Goal: Check status: Check status

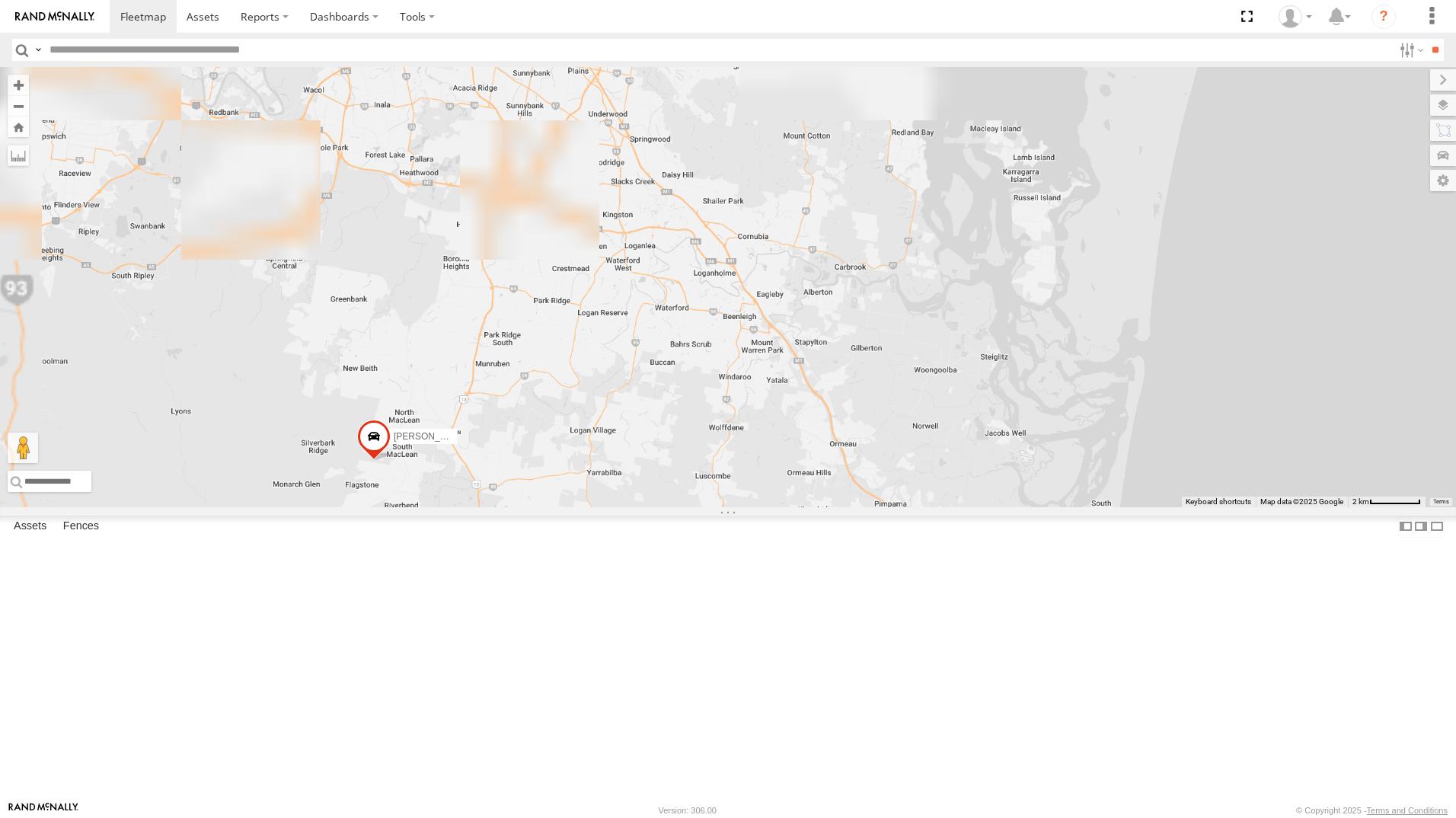
drag, startPoint x: 845, startPoint y: 424, endPoint x: 796, endPoint y: 385, distance: 62.6
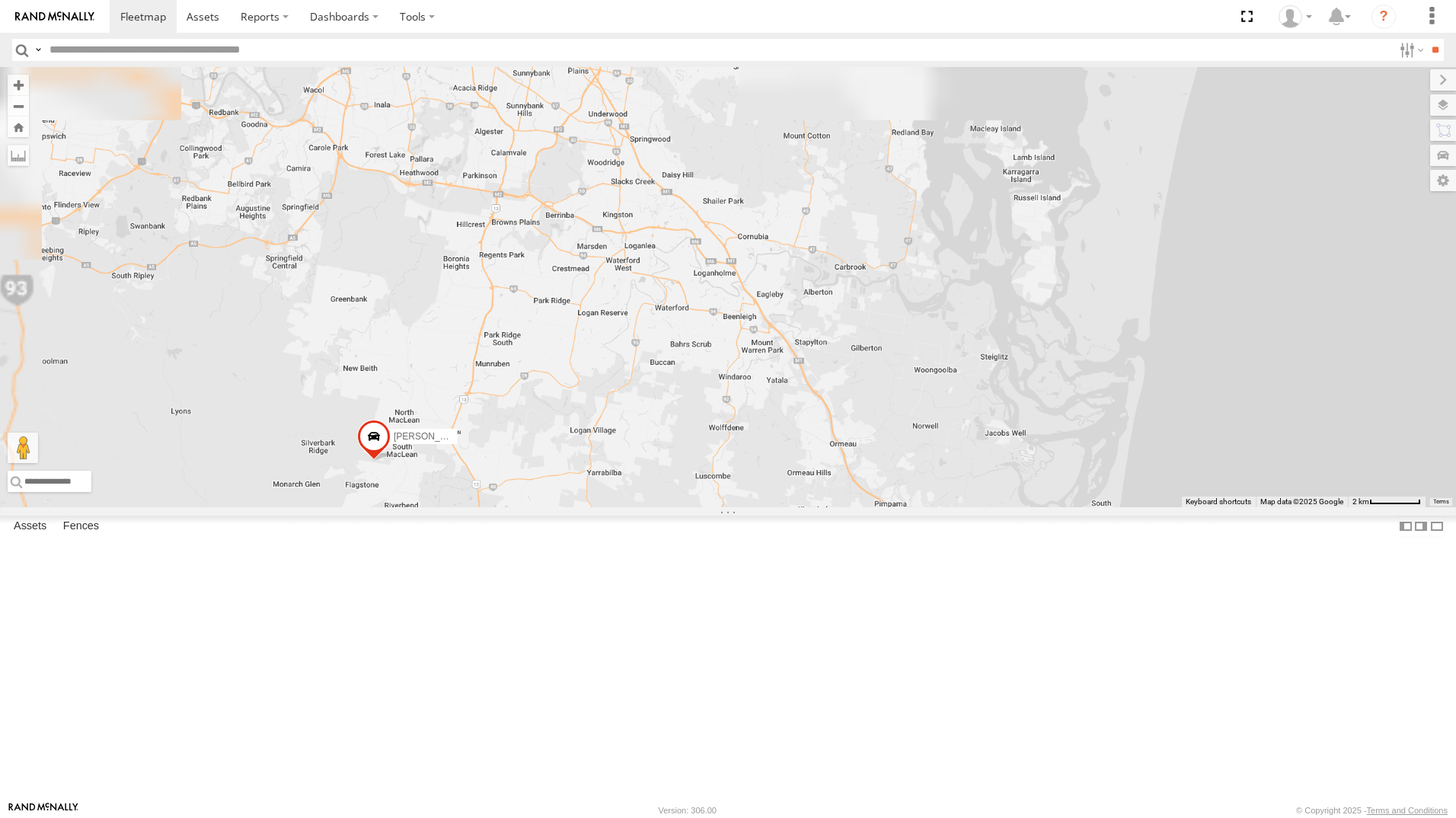
click at [843, 507] on div "[PERSON_NAME] 366JK9 - Corolla [PERSON_NAME] - 360NA6 [GEOGRAPHIC_DATA]" at bounding box center [728, 287] width 1456 height 440
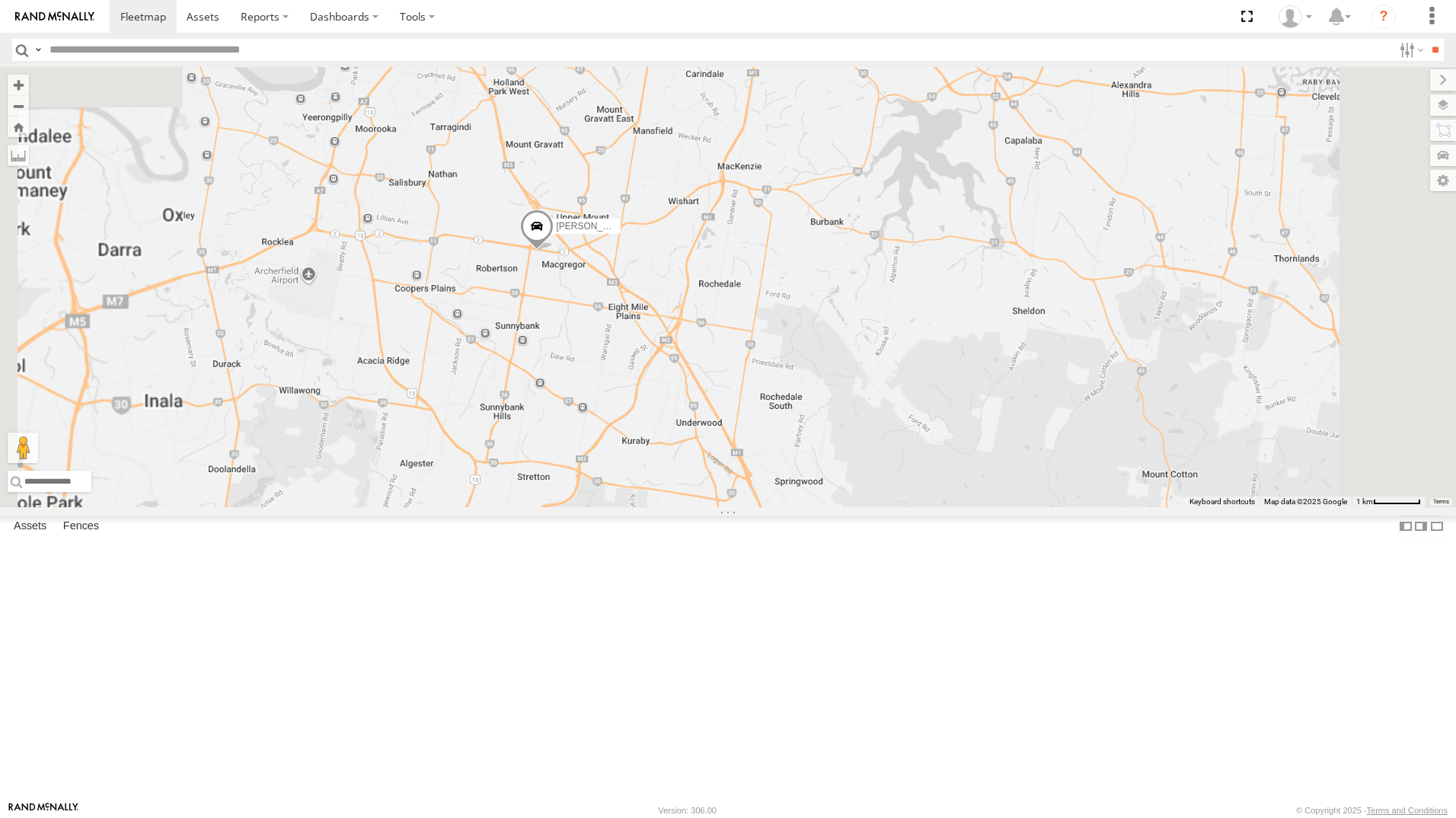
drag, startPoint x: 771, startPoint y: 412, endPoint x: 813, endPoint y: 595, distance: 187.8
click at [842, 507] on div "[PERSON_NAME] 366JK9 - Corolla [PERSON_NAME] - 360NA6 [GEOGRAPHIC_DATA] [PERSON…" at bounding box center [728, 287] width 1456 height 440
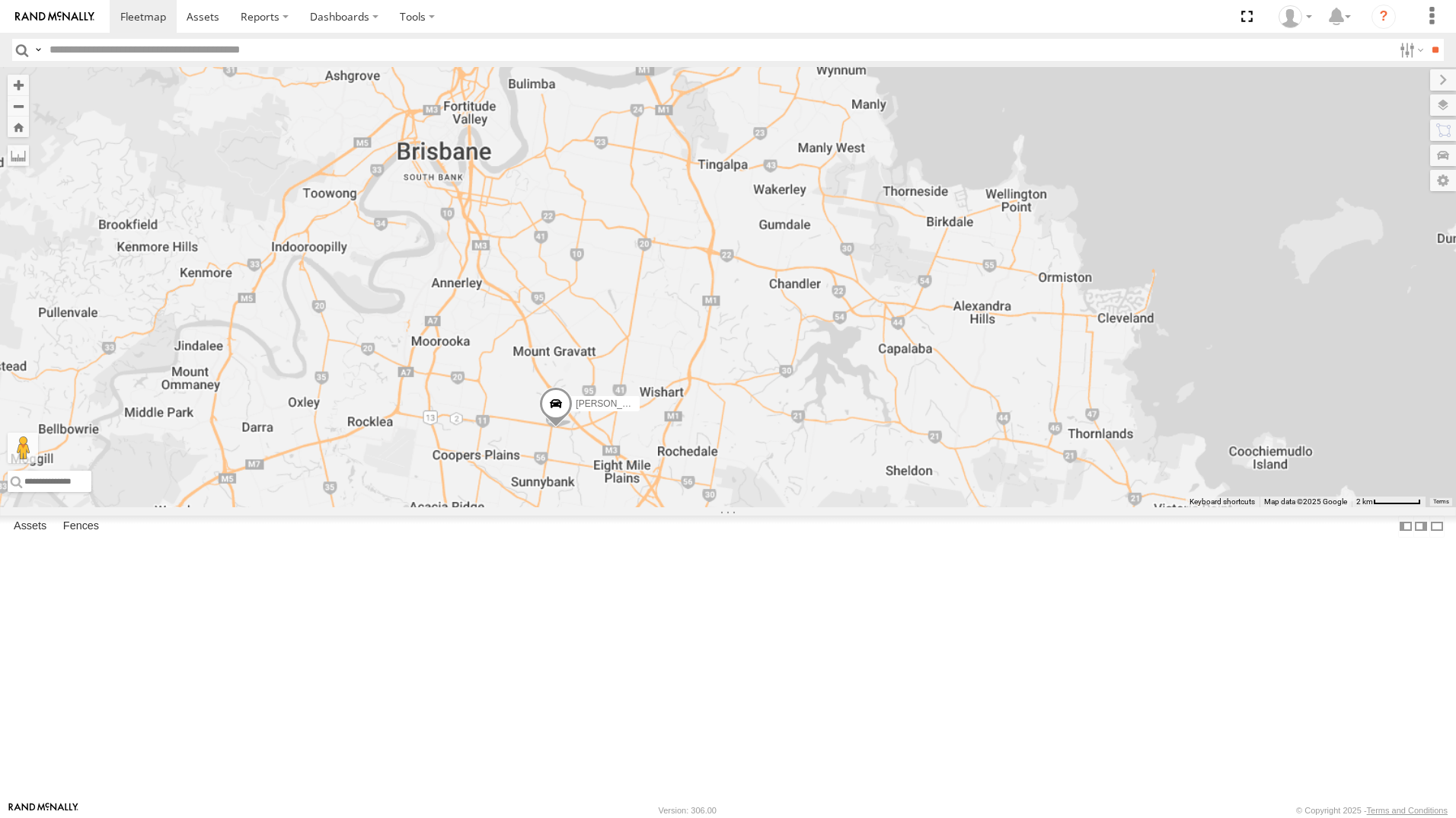
drag, startPoint x: 760, startPoint y: 465, endPoint x: 784, endPoint y: 631, distance: 167.7
click at [784, 507] on div "[PERSON_NAME] 366JK9 - Corolla [PERSON_NAME] - 360NA6 [GEOGRAPHIC_DATA] [PERSON…" at bounding box center [728, 287] width 1456 height 440
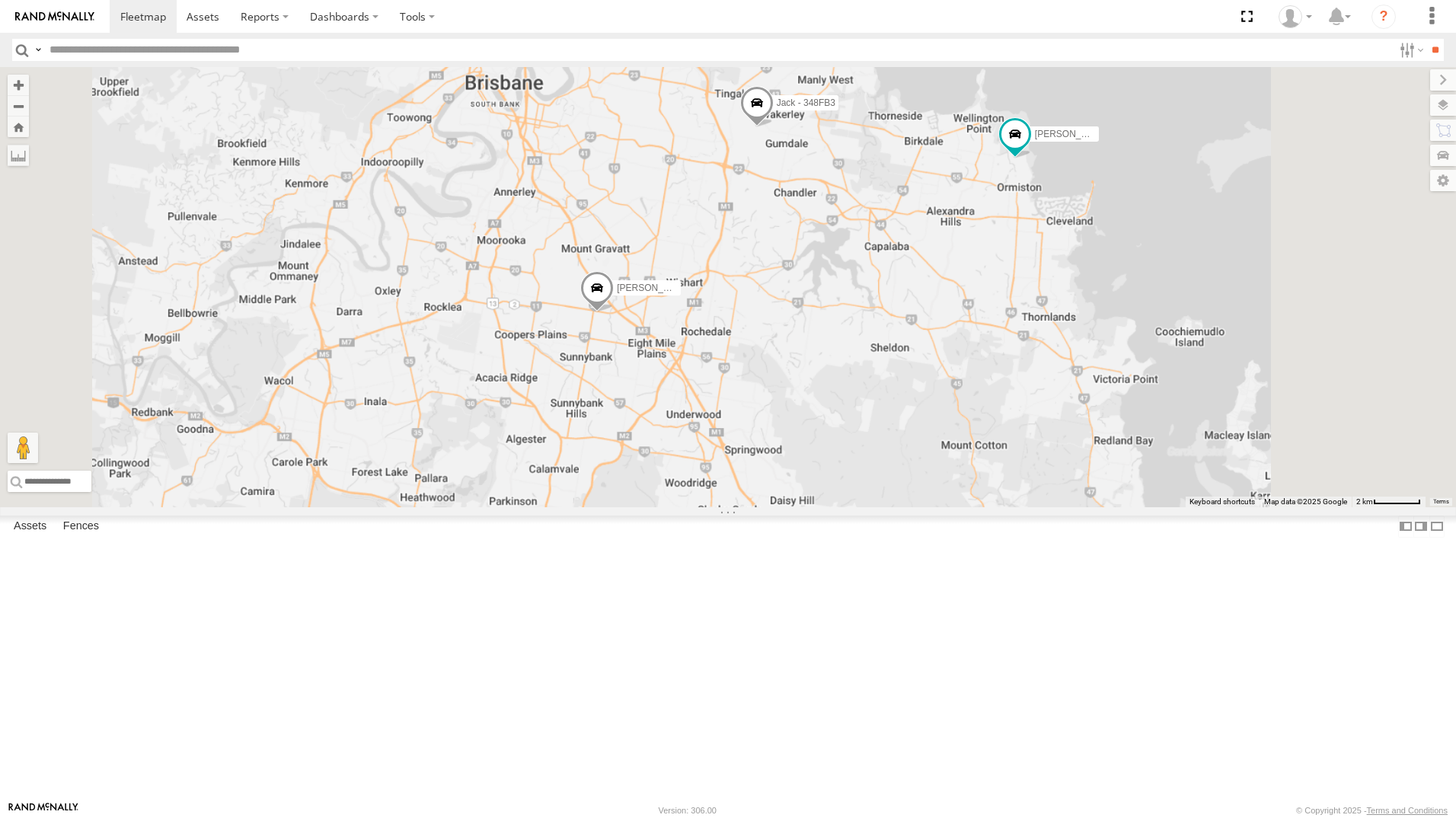
drag, startPoint x: 995, startPoint y: 489, endPoint x: 837, endPoint y: 442, distance: 164.8
click at [946, 499] on div "[PERSON_NAME] 366JK9 - Corolla [PERSON_NAME] - 360NA6 [GEOGRAPHIC_DATA] [PERSON…" at bounding box center [728, 287] width 1456 height 440
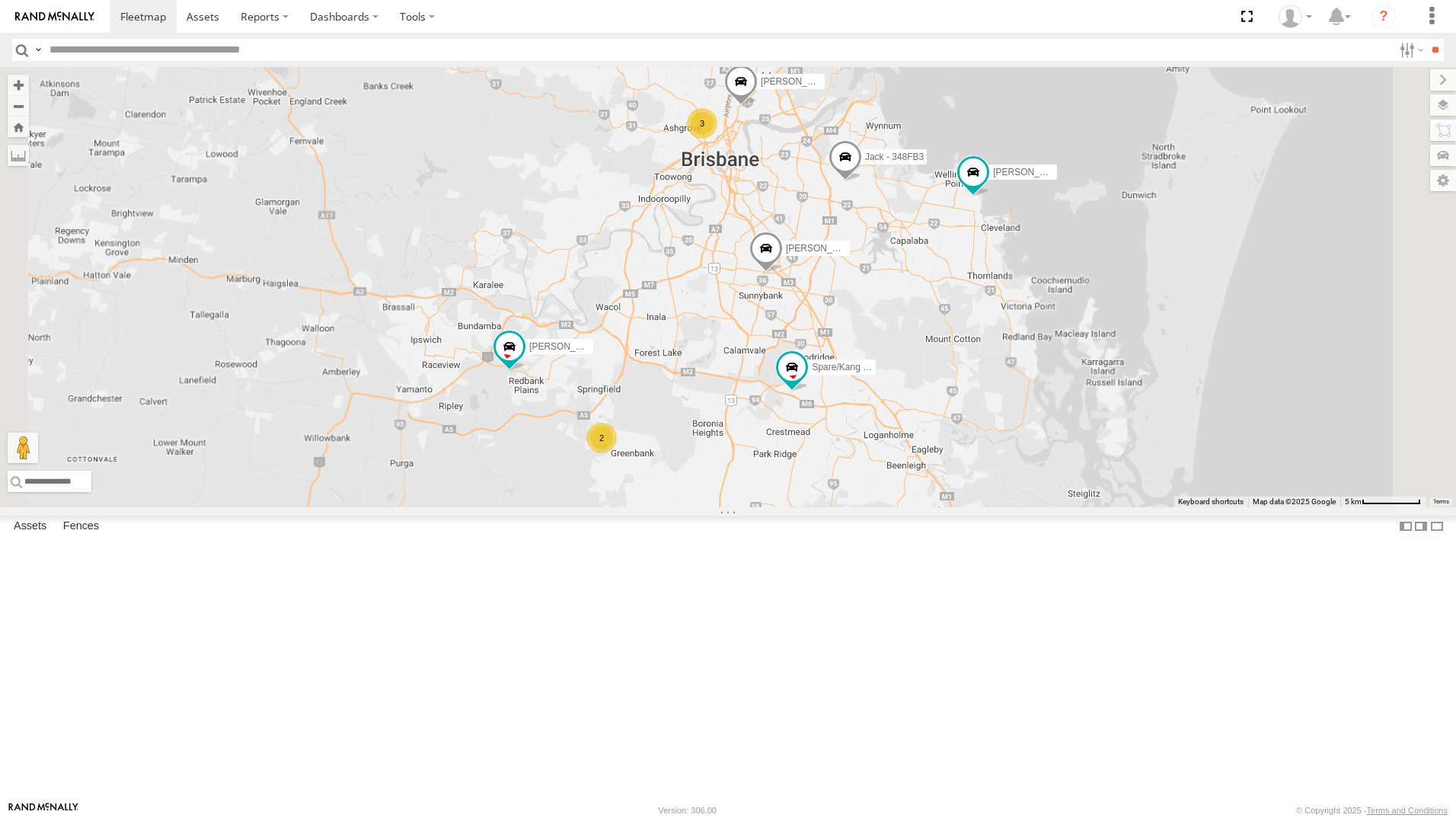
drag, startPoint x: 1108, startPoint y: 489, endPoint x: 1110, endPoint y: 475, distance: 14.1
click at [1110, 475] on div "[PERSON_NAME] 366JK9 - Corolla [PERSON_NAME] - 360NA6 [GEOGRAPHIC_DATA] [PERSON…" at bounding box center [728, 287] width 1456 height 440
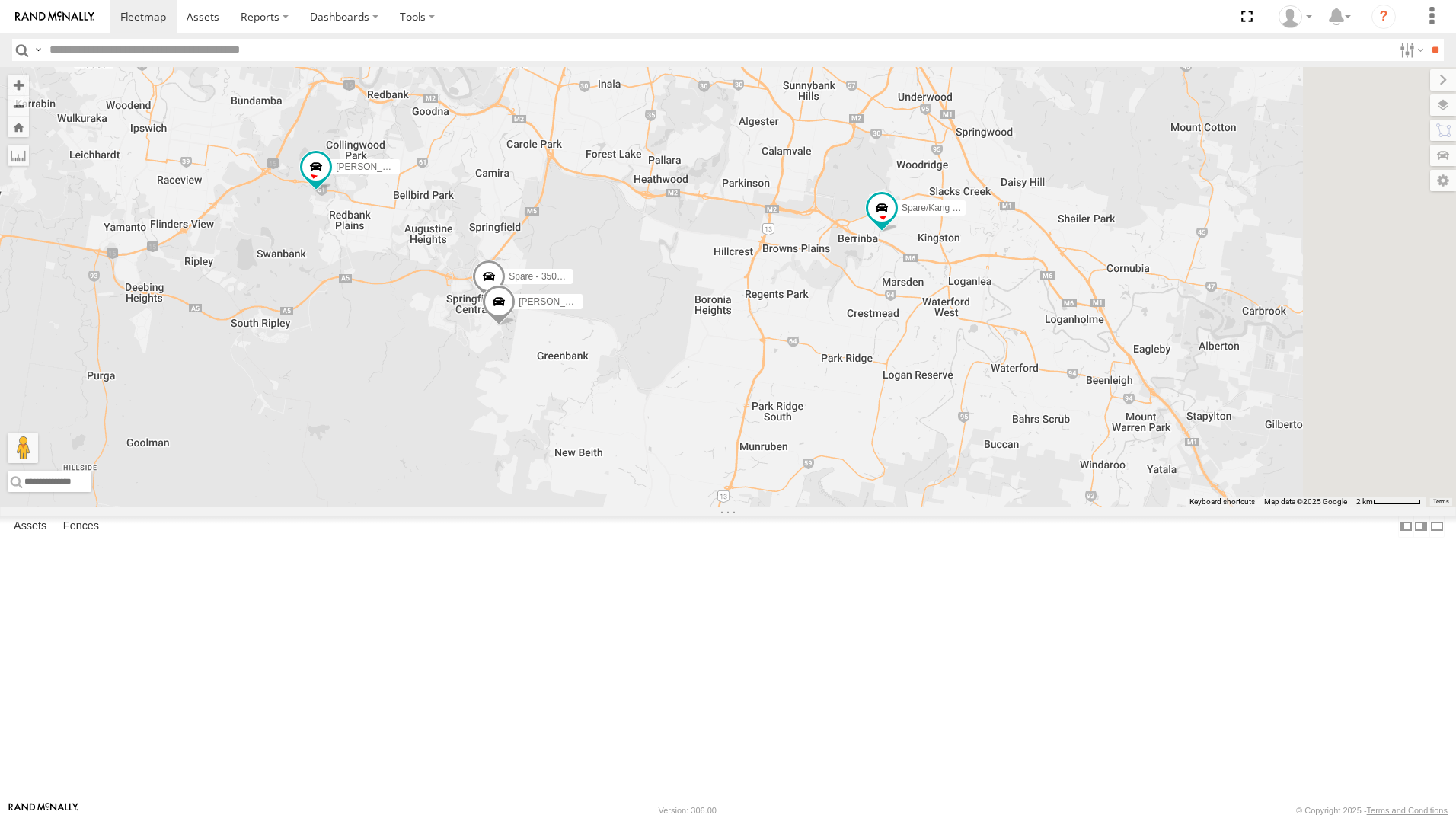
drag, startPoint x: 848, startPoint y: 572, endPoint x: 781, endPoint y: 433, distance: 154.3
click at [781, 433] on div "[PERSON_NAME] 366JK9 - Corolla [PERSON_NAME] - 360NA6 [GEOGRAPHIC_DATA] [PERSON…" at bounding box center [728, 287] width 1456 height 440
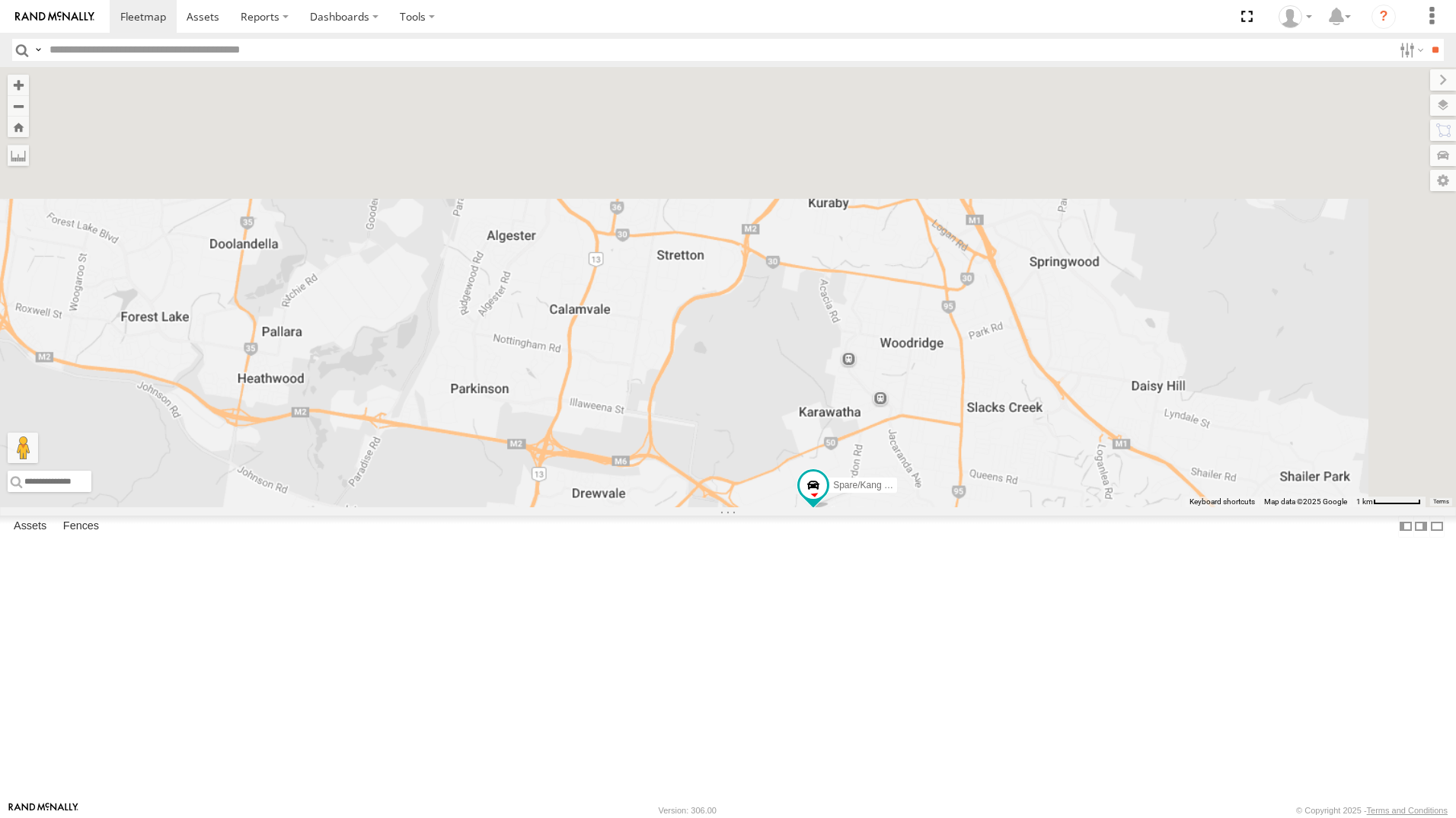
drag, startPoint x: 1164, startPoint y: 383, endPoint x: 1061, endPoint y: 521, distance: 172.2
click at [1075, 507] on div "[PERSON_NAME] 366JK9 - Corolla [PERSON_NAME] - 360NA6 [GEOGRAPHIC_DATA] [PERSON…" at bounding box center [728, 287] width 1456 height 440
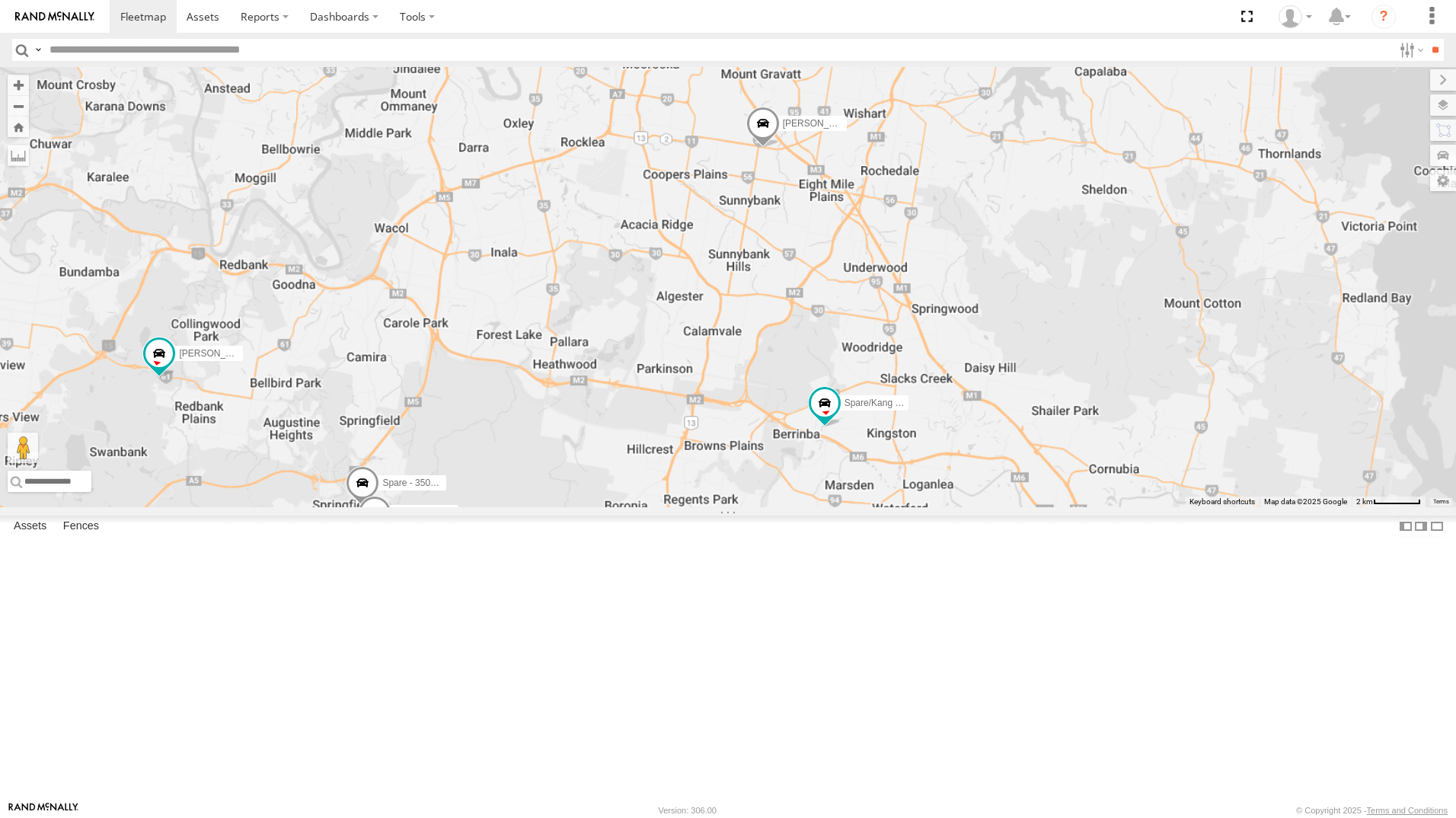
drag, startPoint x: 1037, startPoint y: 443, endPoint x: 947, endPoint y: 609, distance: 188.8
click at [981, 507] on div "[PERSON_NAME] 366JK9 - Corolla [PERSON_NAME] - 360NA6 [GEOGRAPHIC_DATA] [PERSON…" at bounding box center [728, 287] width 1456 height 440
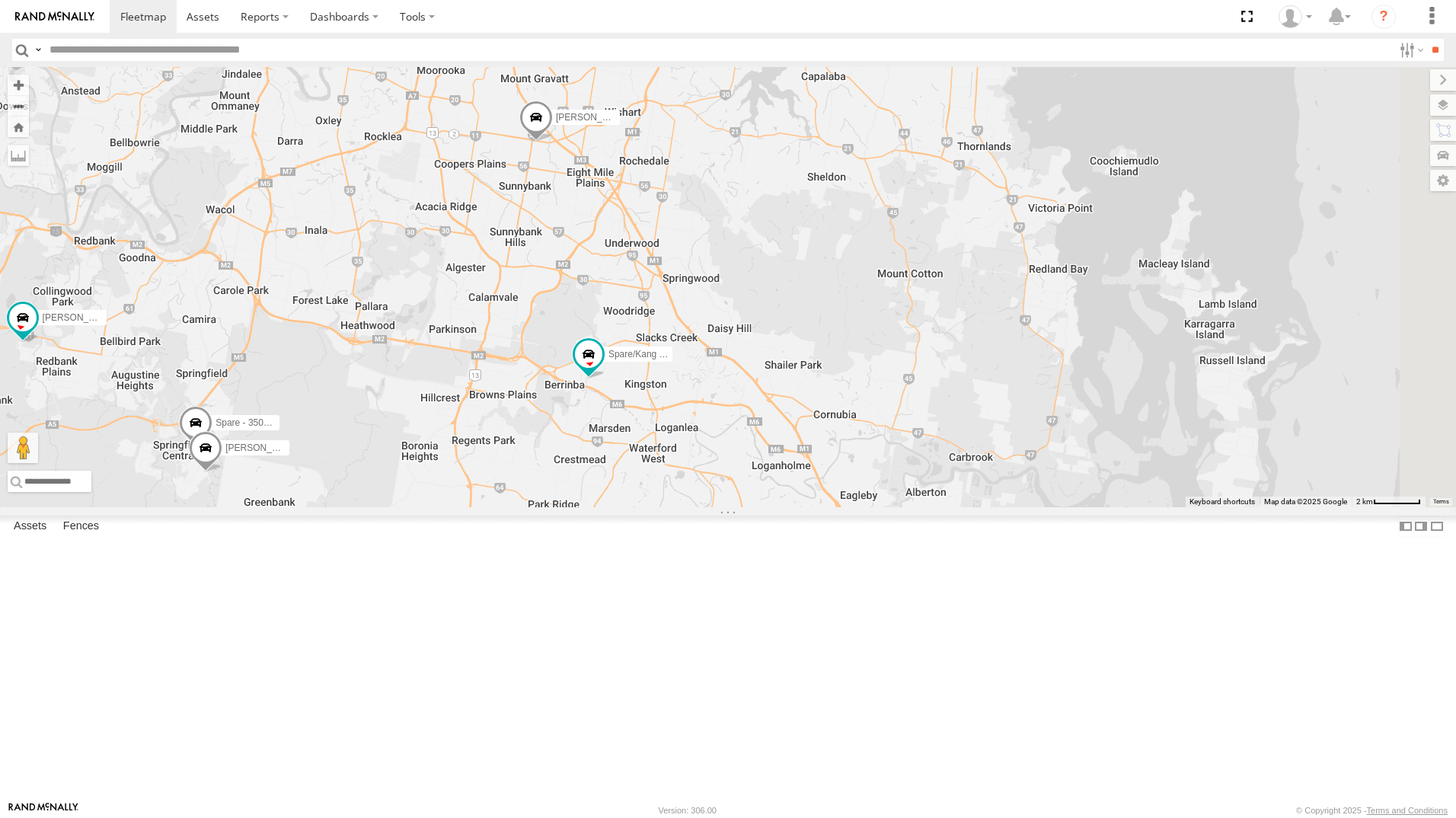
drag, startPoint x: 1167, startPoint y: 743, endPoint x: 981, endPoint y: 609, distance: 229.2
click at [981, 507] on div "[PERSON_NAME] 366JK9 - Corolla [PERSON_NAME] - 360NA6 [GEOGRAPHIC_DATA] [PERSON…" at bounding box center [728, 287] width 1456 height 440
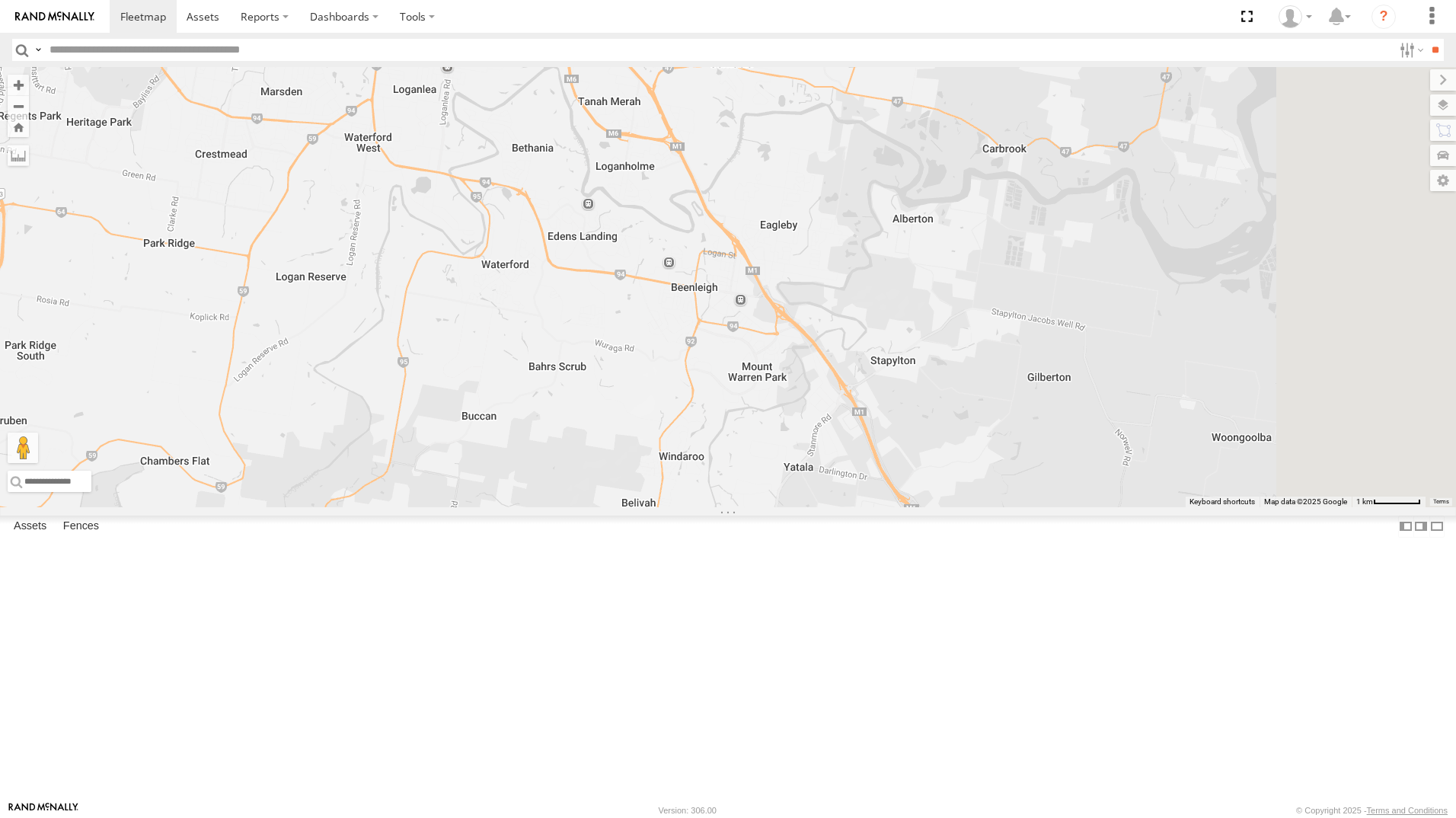
drag, startPoint x: 758, startPoint y: 592, endPoint x: 667, endPoint y: 403, distance: 209.8
click at [667, 403] on div "[PERSON_NAME] 366JK9 - Corolla [PERSON_NAME] - 360NA6 [GEOGRAPHIC_DATA] [PERSON…" at bounding box center [728, 287] width 1456 height 440
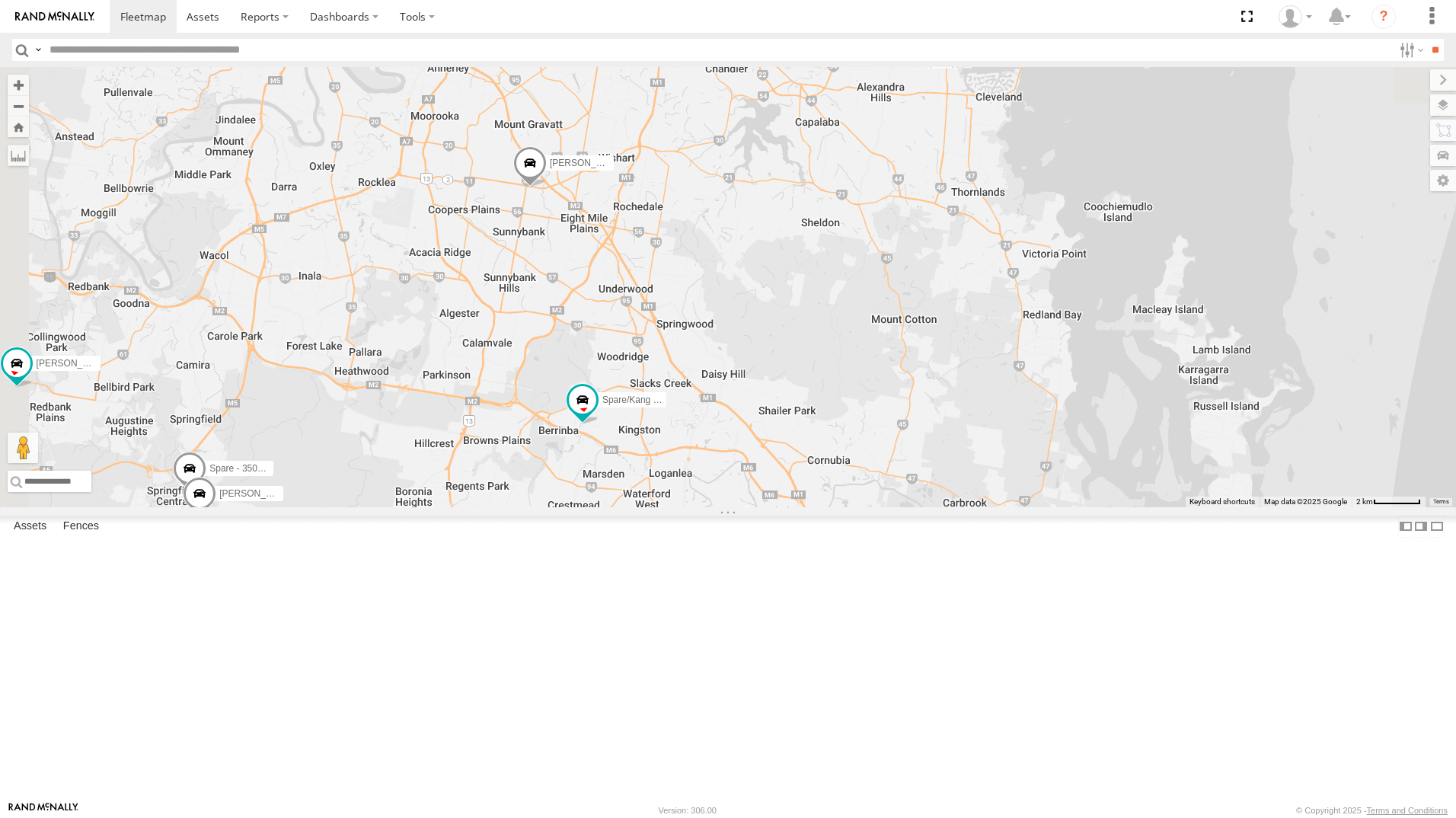
drag, startPoint x: 632, startPoint y: 417, endPoint x: 876, endPoint y: 724, distance: 392.2
click at [869, 507] on div "[PERSON_NAME] 366JK9 - Corolla [PERSON_NAME] - 360NA6 [GEOGRAPHIC_DATA] [PERSON…" at bounding box center [728, 287] width 1456 height 440
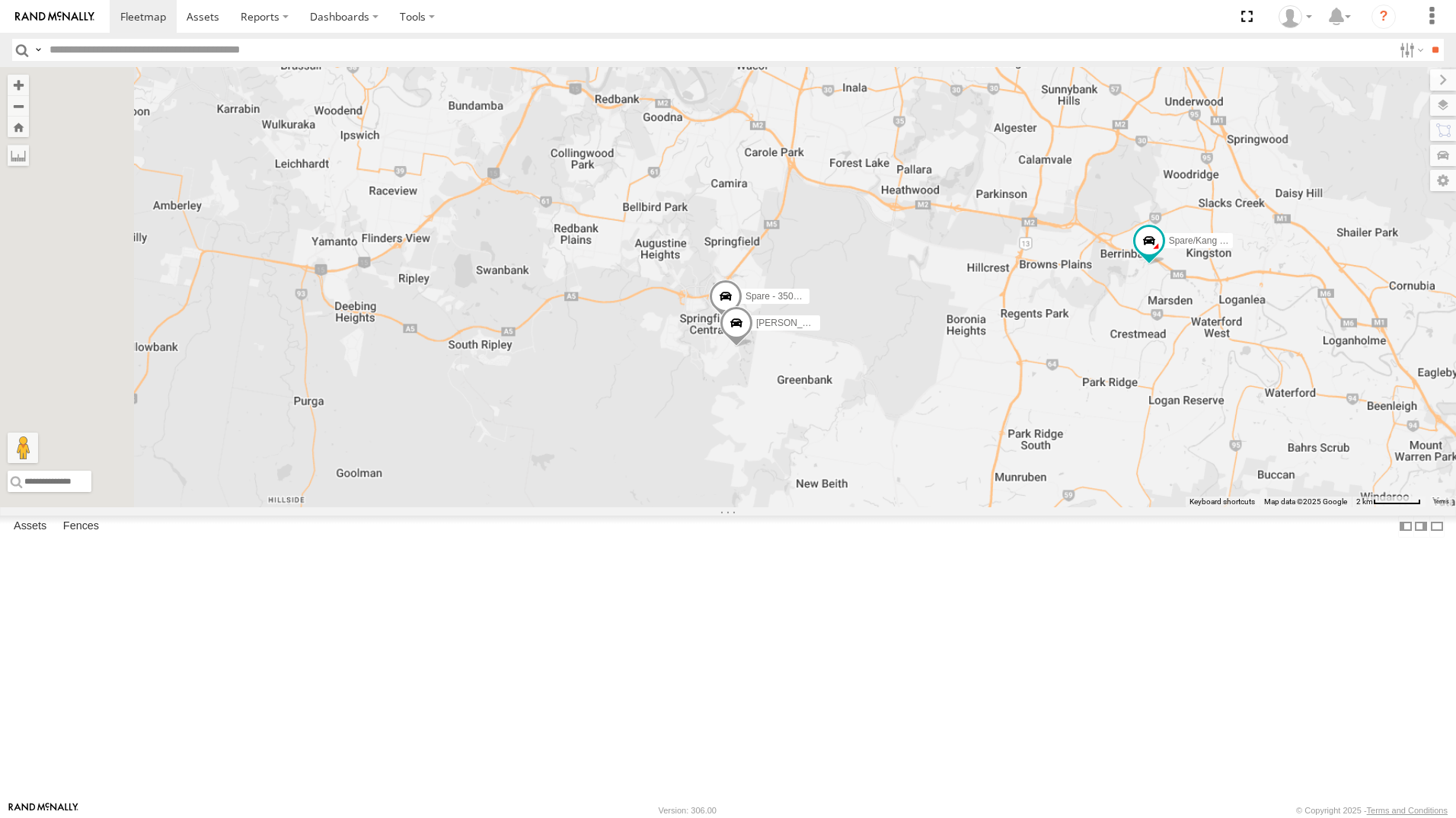
drag, startPoint x: 687, startPoint y: 437, endPoint x: 997, endPoint y: 526, distance: 322.5
click at [997, 507] on div "[PERSON_NAME] B - Corolla Hatch Spare - 350FB3 Spare/Kang - 269 EH7" at bounding box center [728, 287] width 1456 height 440
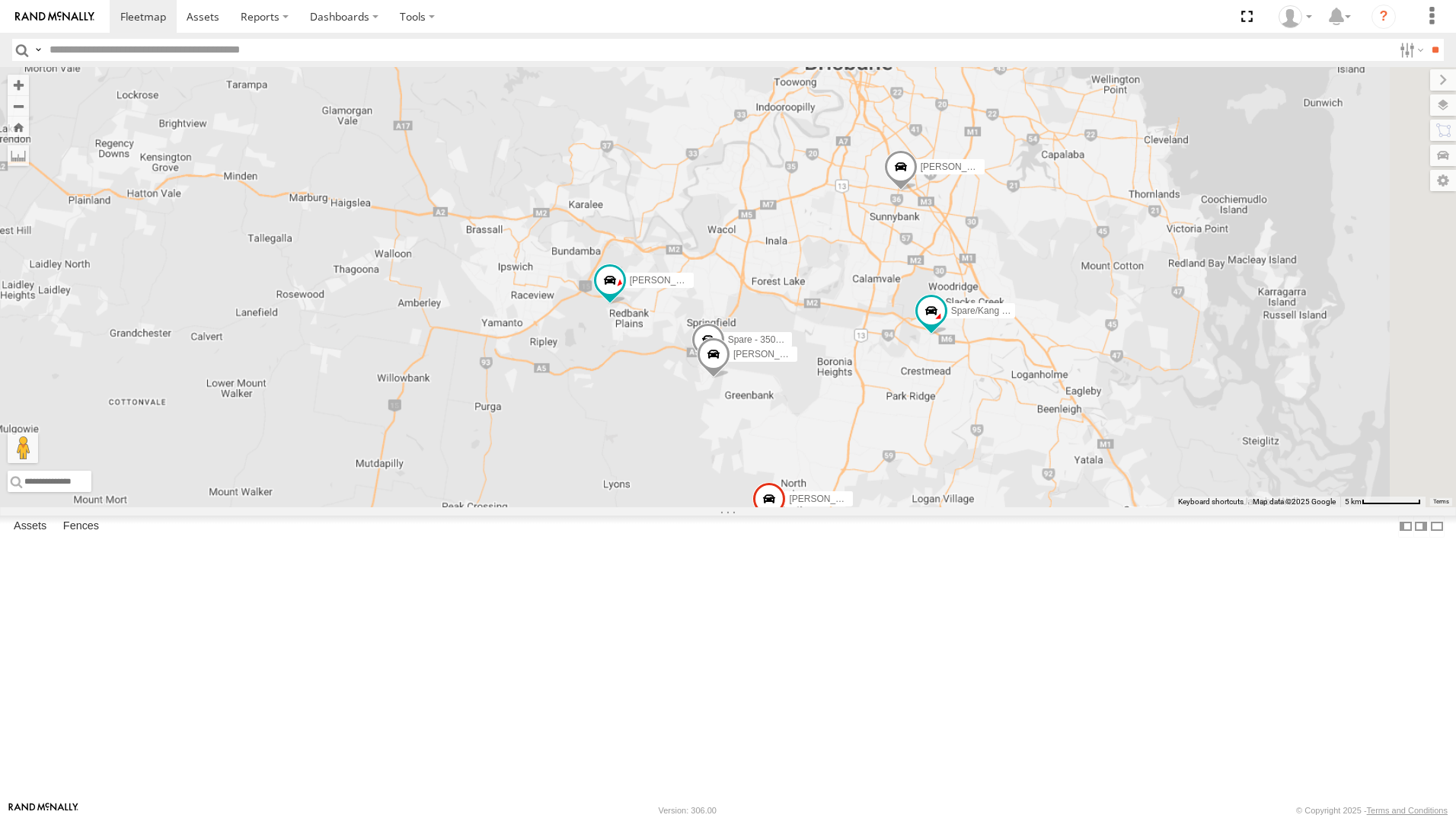
drag, startPoint x: 976, startPoint y: 539, endPoint x: 851, endPoint y: 551, distance: 125.6
click at [922, 507] on div "[PERSON_NAME] B - Corolla Hatch Spare - 350FB3 Spare/Kang - 269 EH7 [PERSON_NAM…" at bounding box center [728, 287] width 1456 height 440
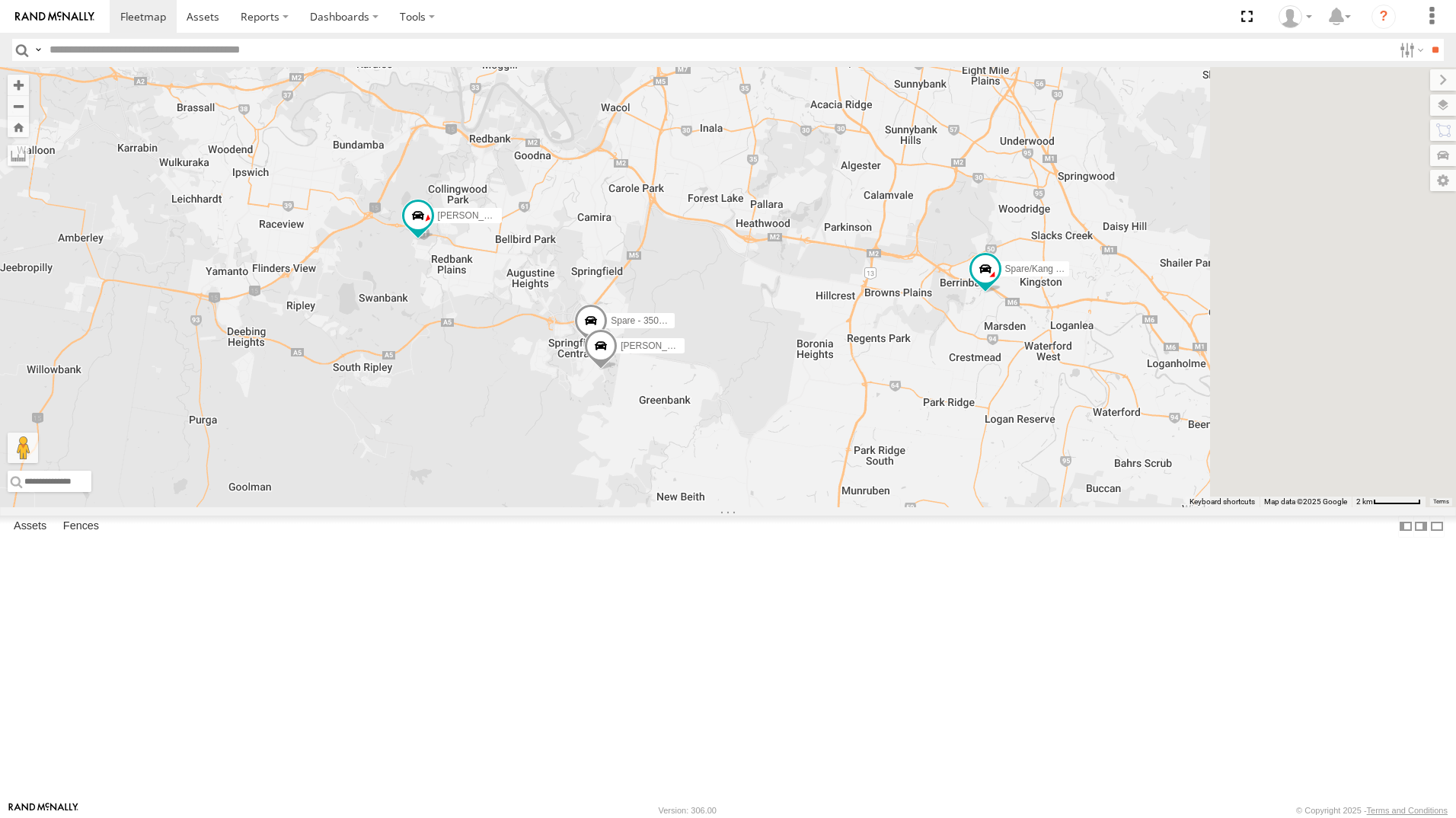
drag, startPoint x: 965, startPoint y: 431, endPoint x: 738, endPoint y: 424, distance: 227.1
click at [738, 424] on div "Spare/Kang - 269 EH7 [PERSON_NAME] 019IP4 - Hilux [PERSON_NAME] - 842JY2 [PERSO…" at bounding box center [728, 287] width 1456 height 440
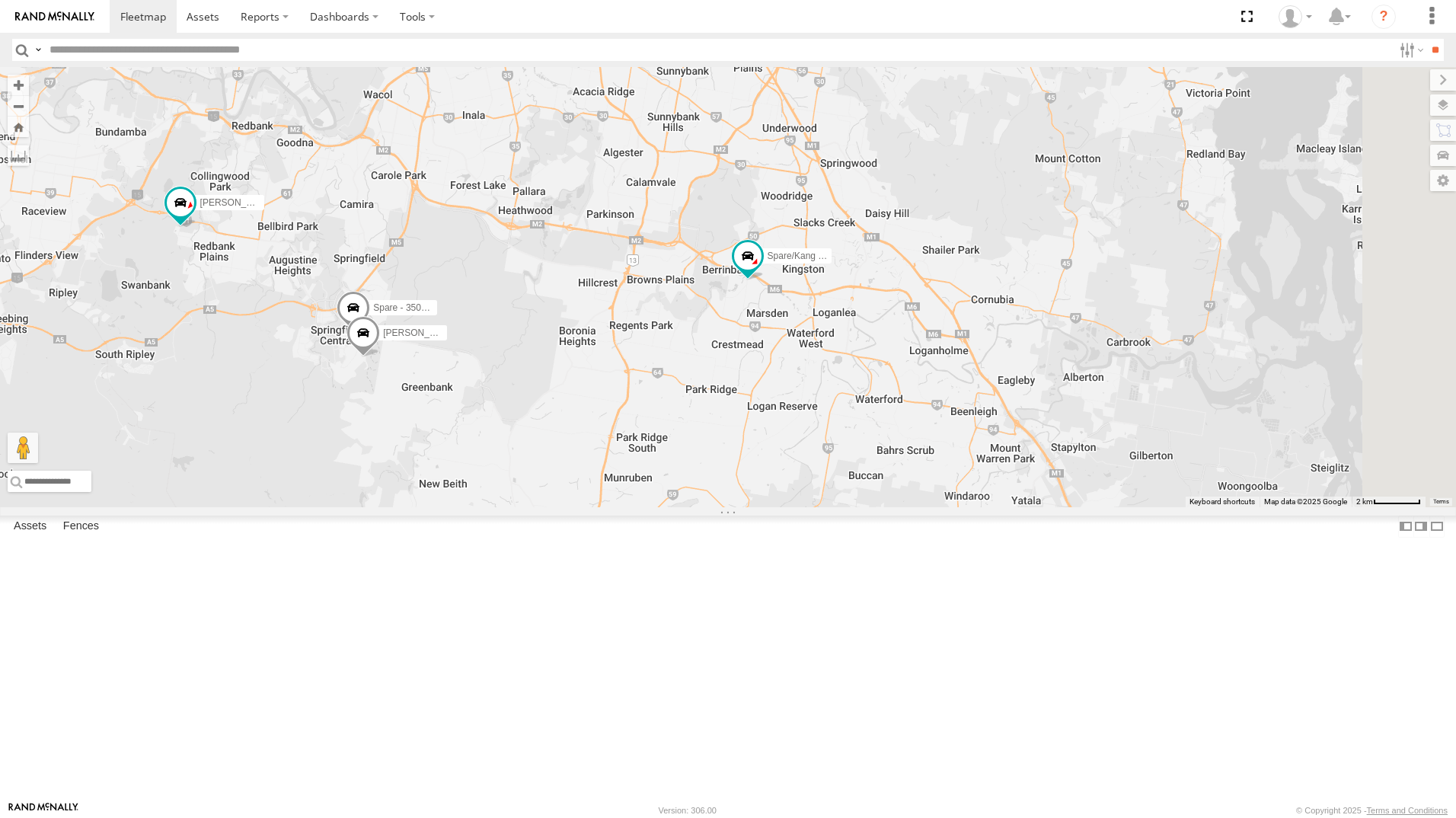
drag, startPoint x: 858, startPoint y: 700, endPoint x: 946, endPoint y: 525, distance: 195.9
click at [677, 507] on div "Spare/Kang - 269 EH7 [PERSON_NAME] 019IP4 - Hilux [PERSON_NAME] - 842JY2 [PERSO…" at bounding box center [728, 287] width 1456 height 440
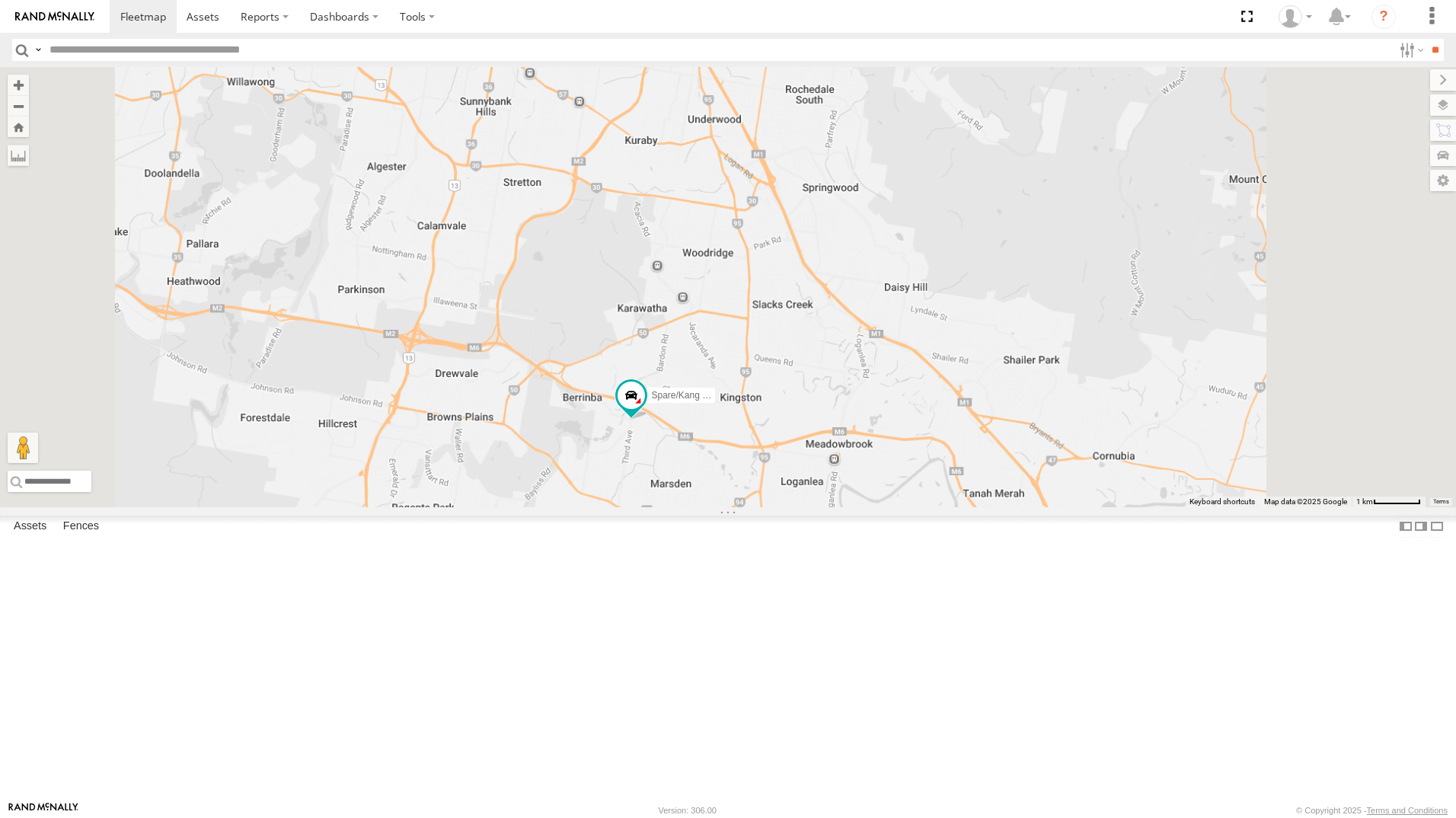
drag, startPoint x: 1019, startPoint y: 445, endPoint x: 958, endPoint y: 603, distance: 169.4
click at [959, 507] on div "Spare/Kang - 269 EH7 [PERSON_NAME] 019IP4 - Hilux [PERSON_NAME] - 842JY2 [PERSO…" at bounding box center [728, 287] width 1456 height 440
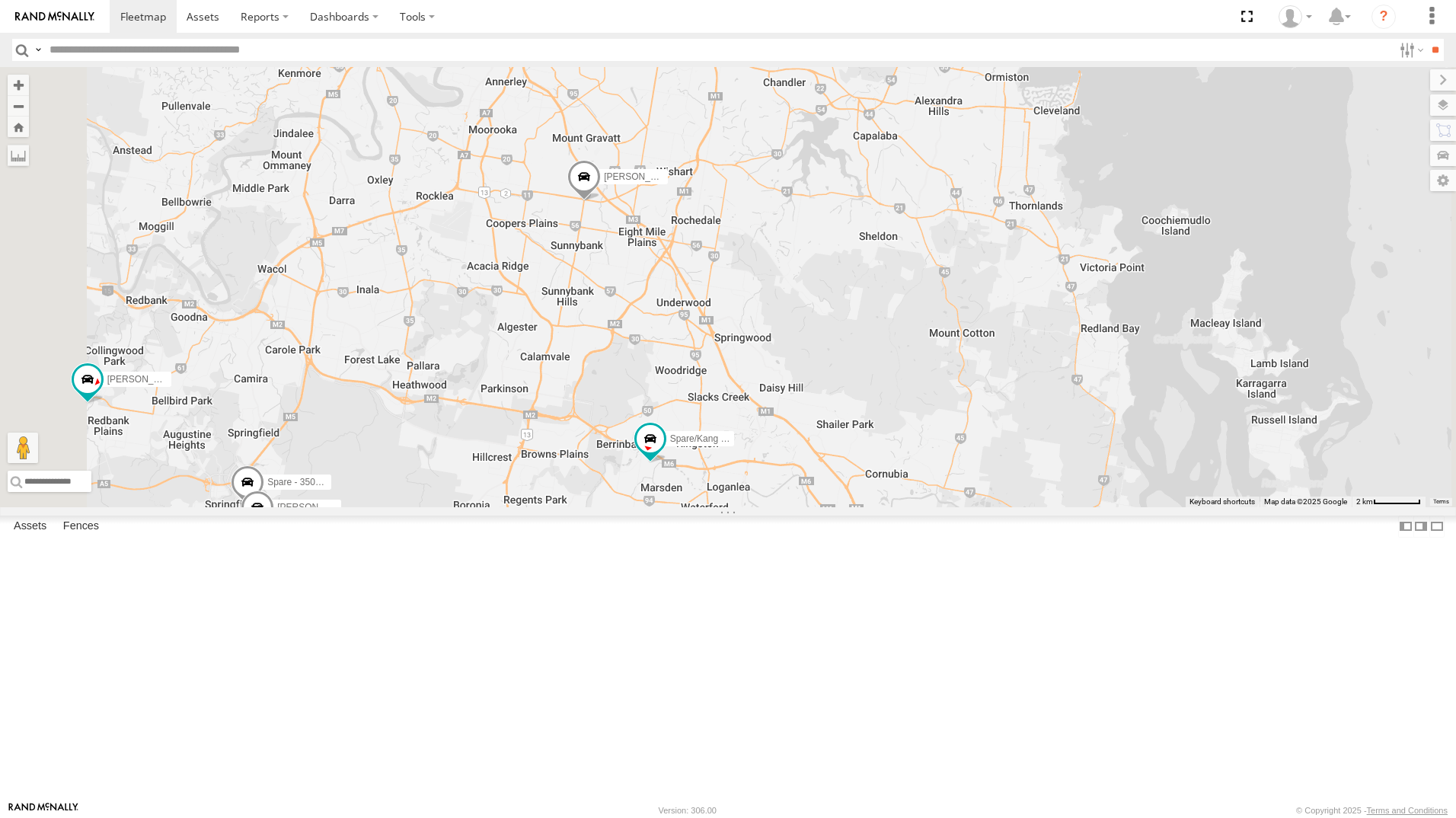
drag, startPoint x: 1034, startPoint y: 276, endPoint x: 1086, endPoint y: 435, distance: 167.3
click at [1086, 435] on div "Spare/Kang - 269 EH7 [PERSON_NAME] 019IP4 - Hilux [PERSON_NAME] - 842JY2 [PERSO…" at bounding box center [728, 287] width 1456 height 440
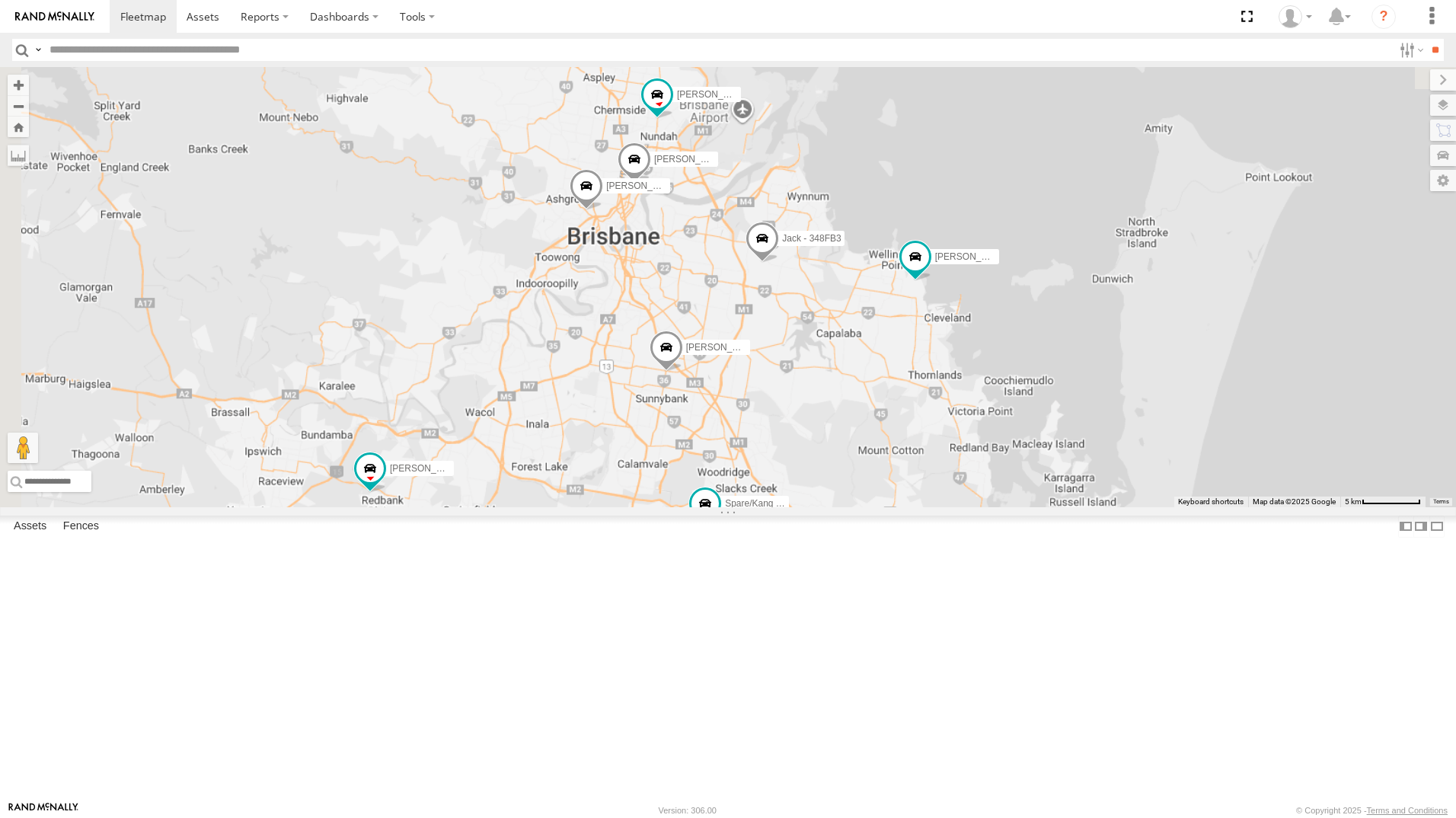
drag, startPoint x: 797, startPoint y: 187, endPoint x: 810, endPoint y: 355, distance: 168.5
click at [814, 356] on div "Spare/Kang - 269 EH7 [PERSON_NAME] 019IP4 - Hilux [PERSON_NAME] - 842JY2 [PERSO…" at bounding box center [728, 287] width 1456 height 440
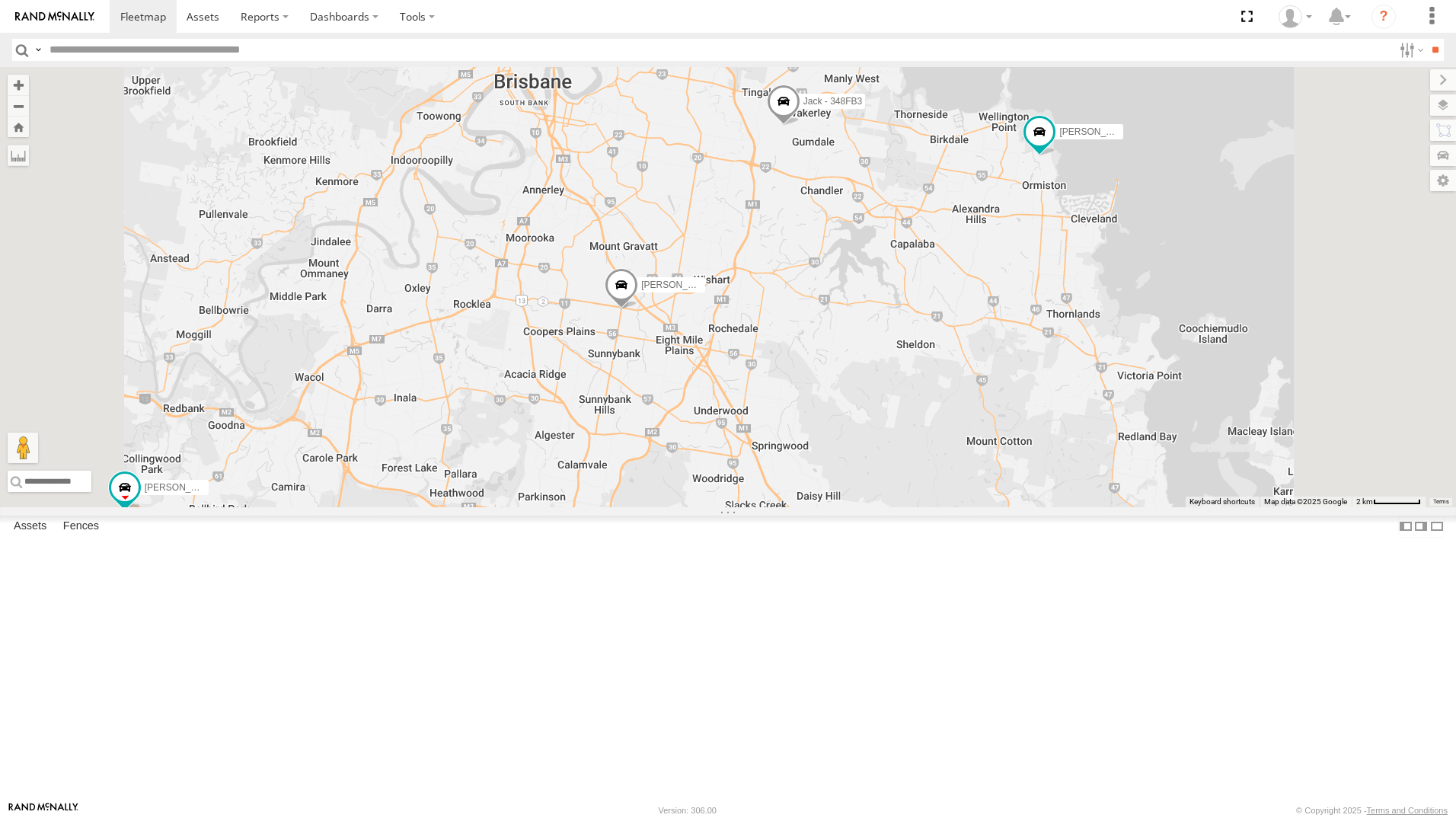
drag, startPoint x: 787, startPoint y: 525, endPoint x: 782, endPoint y: 564, distance: 39.3
click at [757, 507] on div "Spare/Kang - 269 EH7 [PERSON_NAME] 019IP4 - Hilux [PERSON_NAME] - 842JY2 [PERSO…" at bounding box center [728, 287] width 1456 height 440
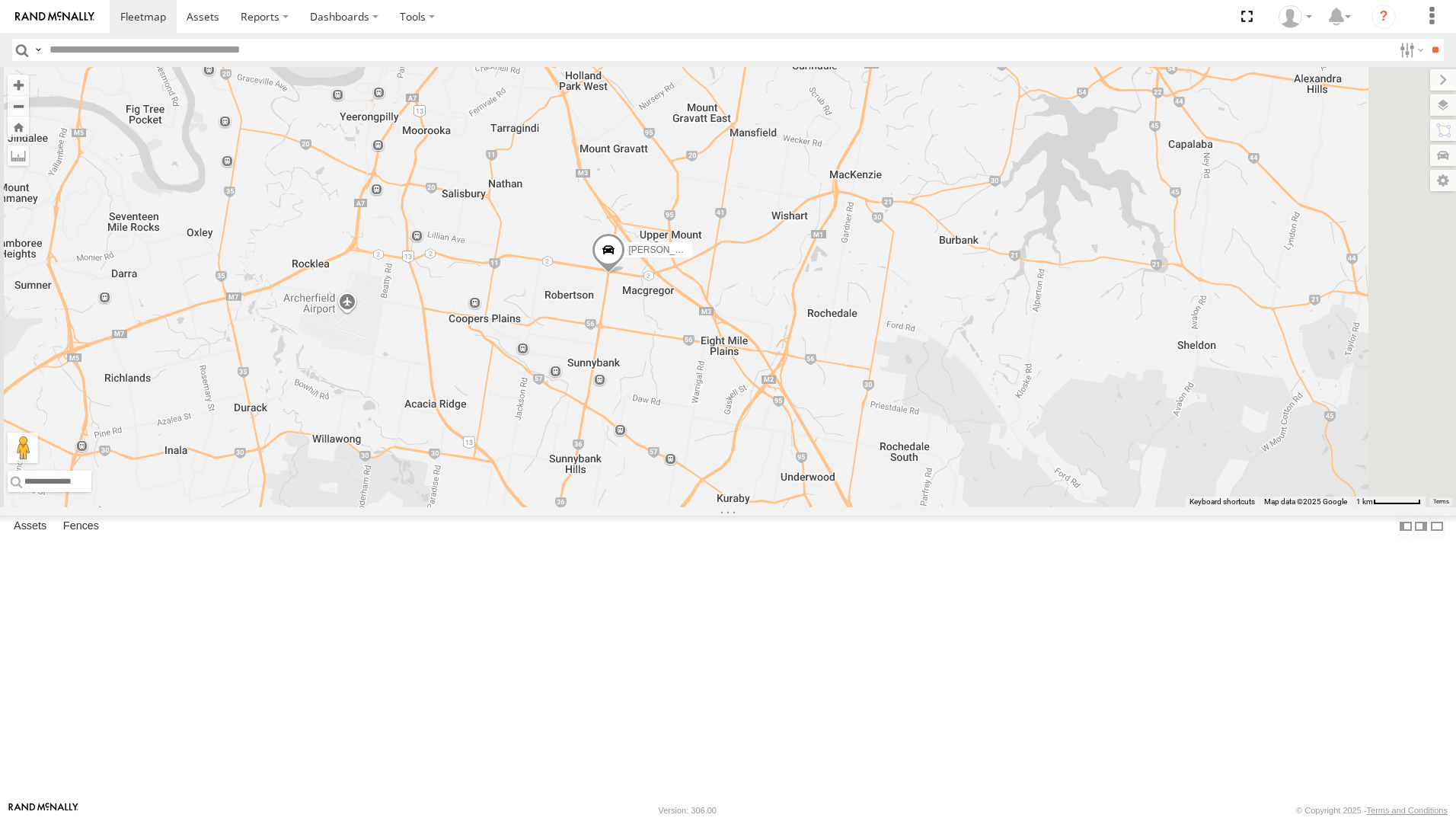
drag, startPoint x: 827, startPoint y: 464, endPoint x: 761, endPoint y: 287, distance: 188.9
click at [755, 293] on div "Spare/Kang - 269 EH7 [PERSON_NAME] 019IP4 - Hilux [PERSON_NAME] - 842JY2 [PERSO…" at bounding box center [728, 287] width 1456 height 440
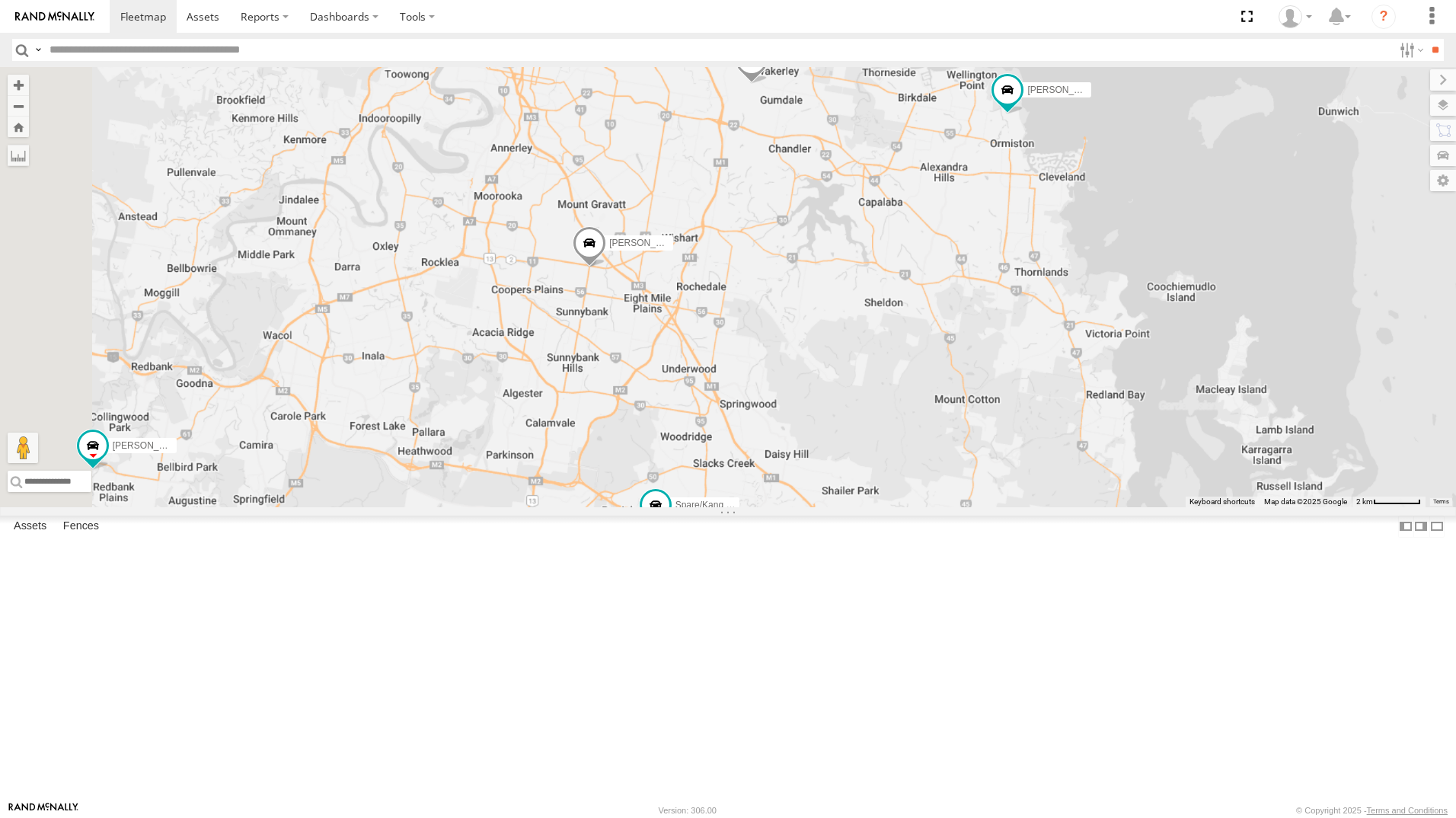
drag, startPoint x: 748, startPoint y: 304, endPoint x: 747, endPoint y: 361, distance: 57.0
click at [747, 361] on div "Spare/Kang - 269 EH7 [PERSON_NAME] 019IP4 - Hilux [PERSON_NAME] - 842JY2 [PERSO…" at bounding box center [728, 287] width 1456 height 440
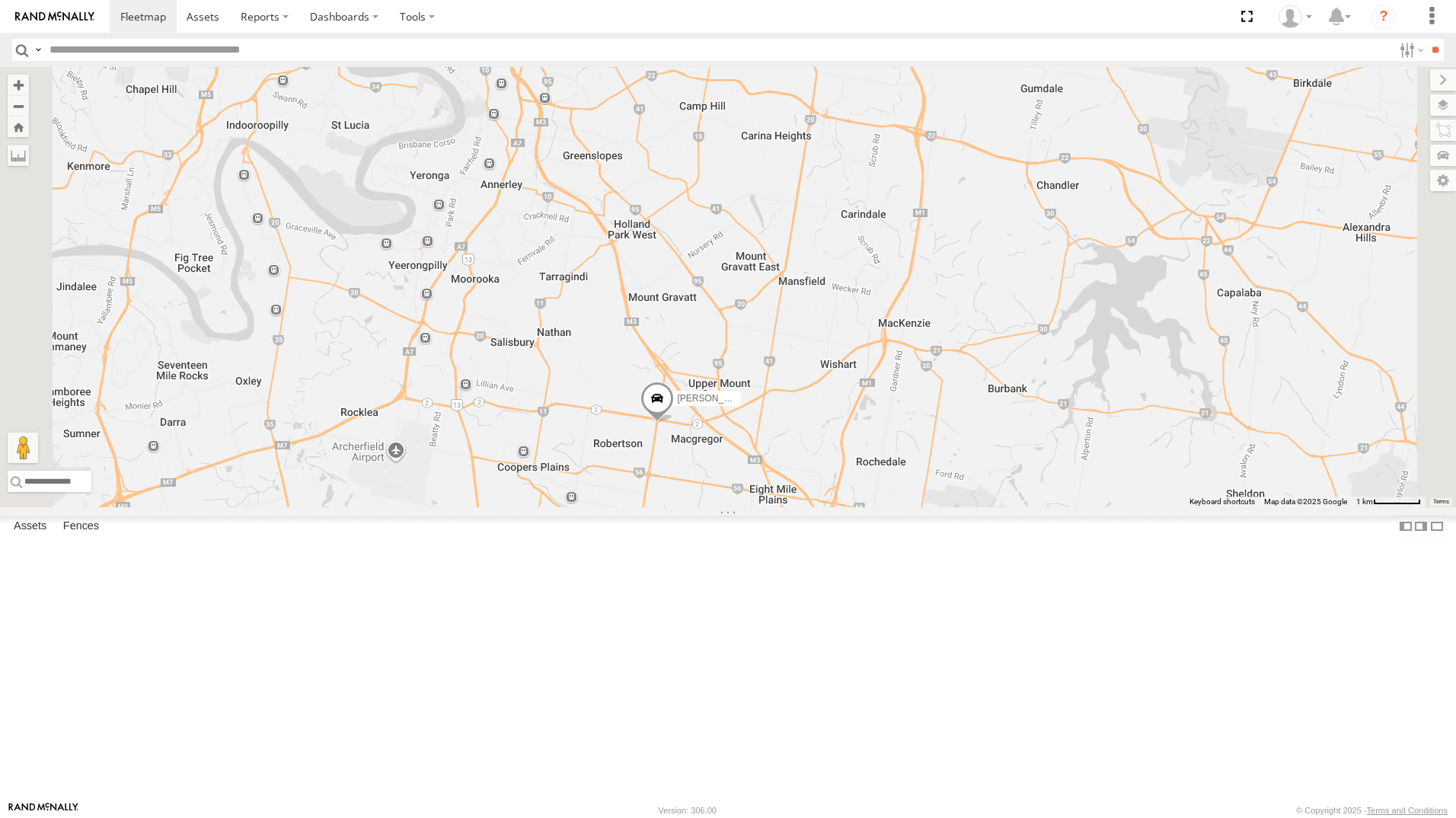
drag, startPoint x: 732, startPoint y: 332, endPoint x: 745, endPoint y: 360, distance: 30.9
click at [744, 360] on div "Spare/Kang - 269 EH7 [PERSON_NAME] 019IP4 - Hilux [PERSON_NAME] - 842JY2 [PERSO…" at bounding box center [728, 287] width 1456 height 440
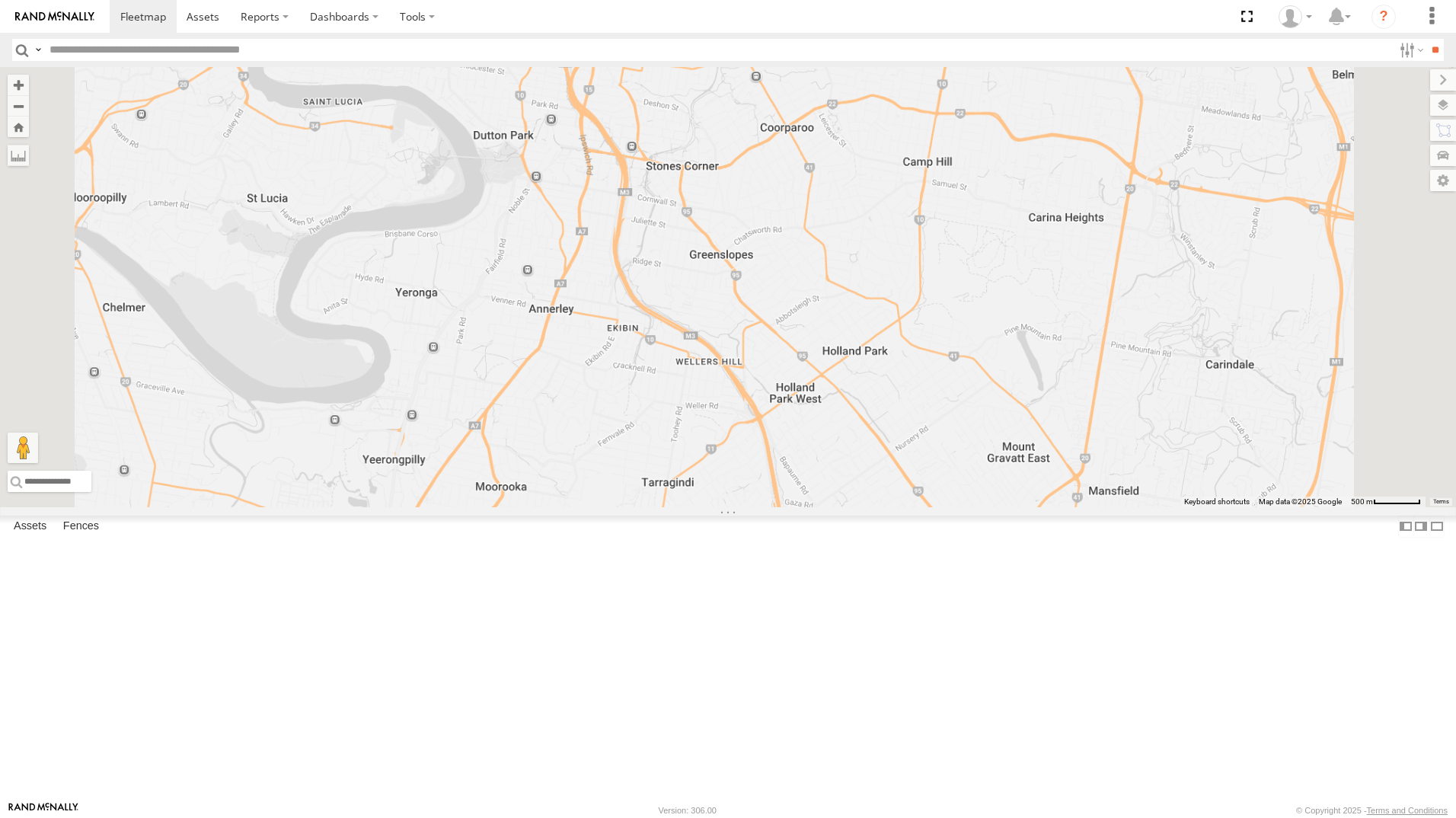
drag, startPoint x: 735, startPoint y: 304, endPoint x: 780, endPoint y: 433, distance: 136.6
click at [780, 433] on div "Spare/Kang - 269 EH7 [PERSON_NAME] 019IP4 - Hilux [PERSON_NAME] - 842JY2 [PERSO…" at bounding box center [728, 287] width 1456 height 440
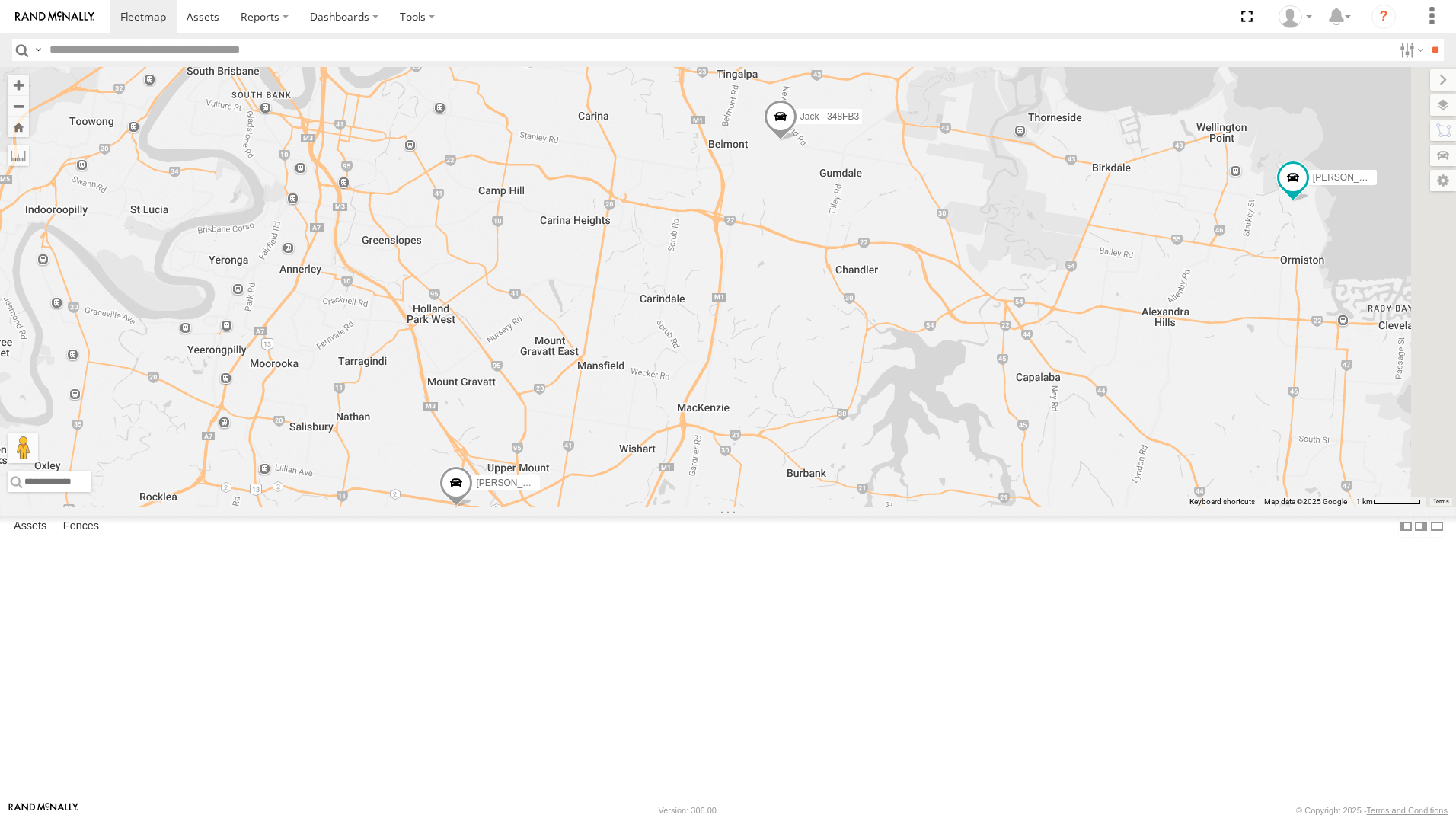
click at [850, 233] on div "Spare/Kang - 269 EH7 [PERSON_NAME] 019IP4 - Hilux [PERSON_NAME] - 842JY2 [PERSO…" at bounding box center [728, 287] width 1456 height 440
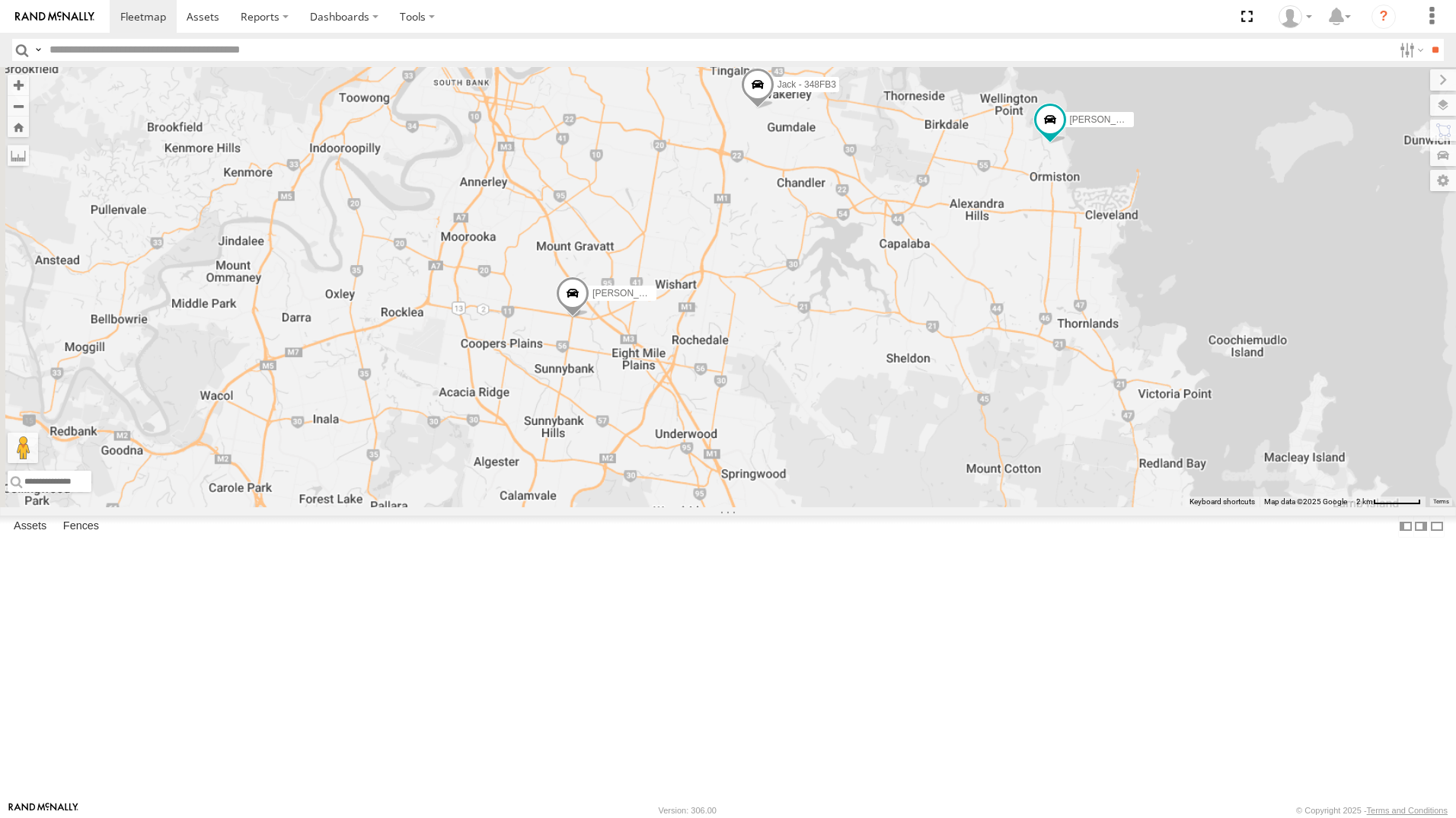
drag, startPoint x: 648, startPoint y: 421, endPoint x: 691, endPoint y: 190, distance: 235.0
click at [692, 189] on div "Spare/Kang - 269 EH7 [PERSON_NAME] 019IP4 - Hilux [PERSON_NAME] - 842JY2 [PERSO…" at bounding box center [728, 287] width 1456 height 440
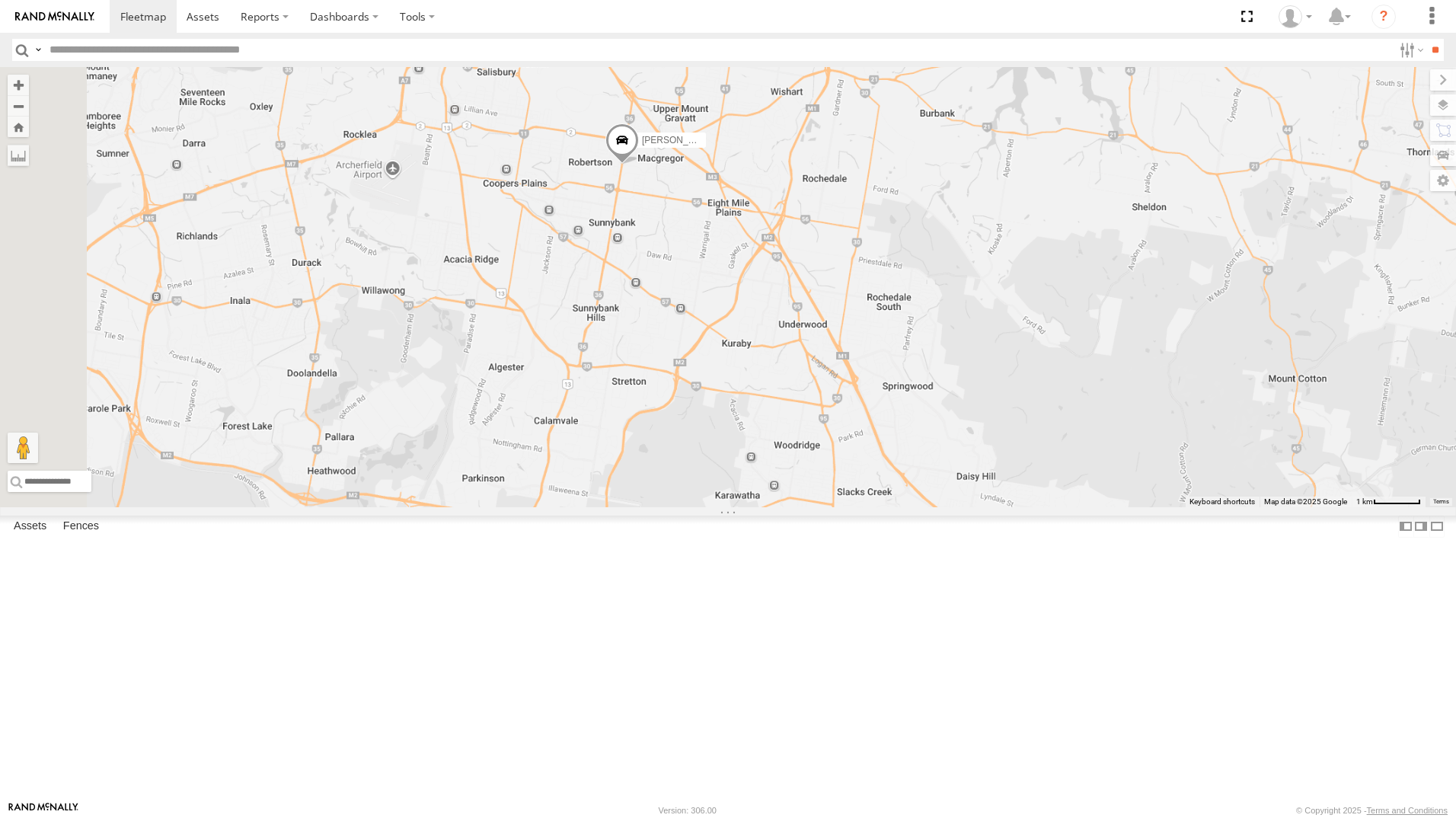
drag, startPoint x: 683, startPoint y: 320, endPoint x: 909, endPoint y: 502, distance: 290.2
click at [909, 502] on div "Spare/Kang - 269 EH7 [PERSON_NAME] 019IP4 - Hilux [PERSON_NAME] - 842JY2 [PERSO…" at bounding box center [728, 287] width 1456 height 440
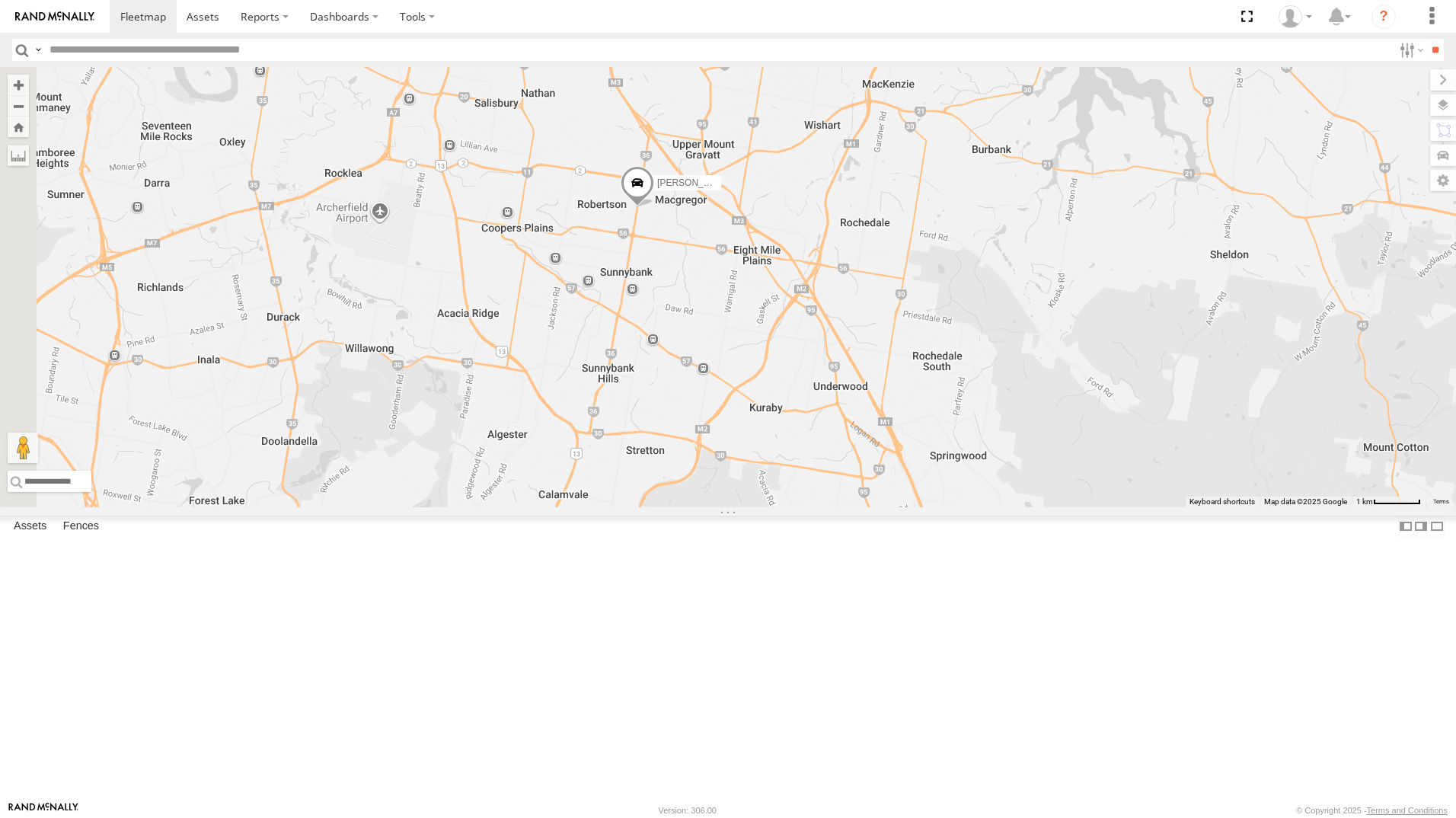
drag, startPoint x: 650, startPoint y: 355, endPoint x: 723, endPoint y: 519, distance: 179.5
click at [723, 507] on div "Spare/Kang - 269 EH7 [PERSON_NAME] 019IP4 - Hilux [PERSON_NAME] - 842JY2 [PERSO…" at bounding box center [728, 287] width 1456 height 440
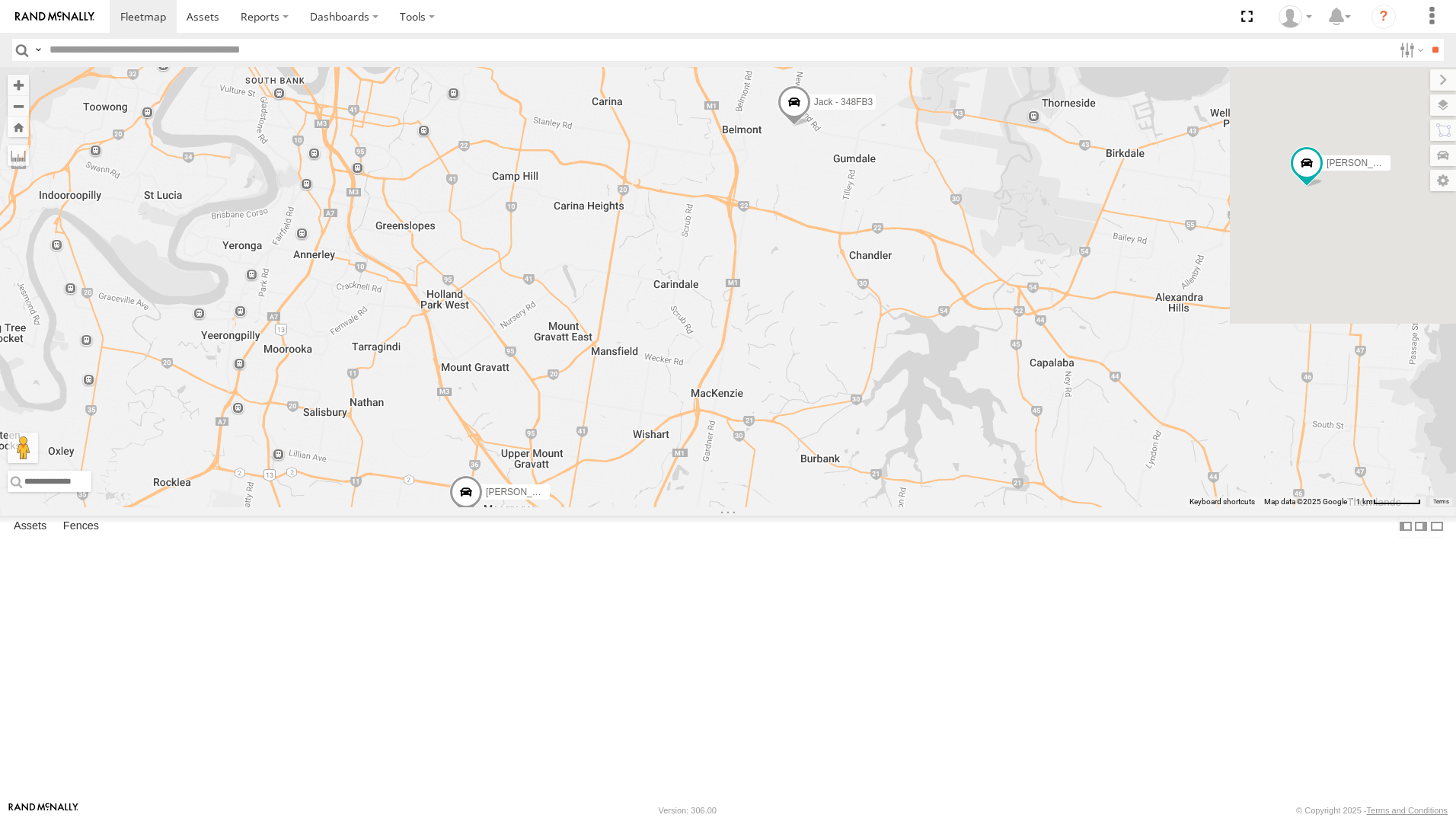
drag, startPoint x: 700, startPoint y: 426, endPoint x: 478, endPoint y: 585, distance: 273.1
click at [529, 507] on div "Spare/Kang - 269 EH7 [PERSON_NAME] 019IP4 - Hilux [PERSON_NAME] - 842JY2 [PERSO…" at bounding box center [728, 287] width 1456 height 440
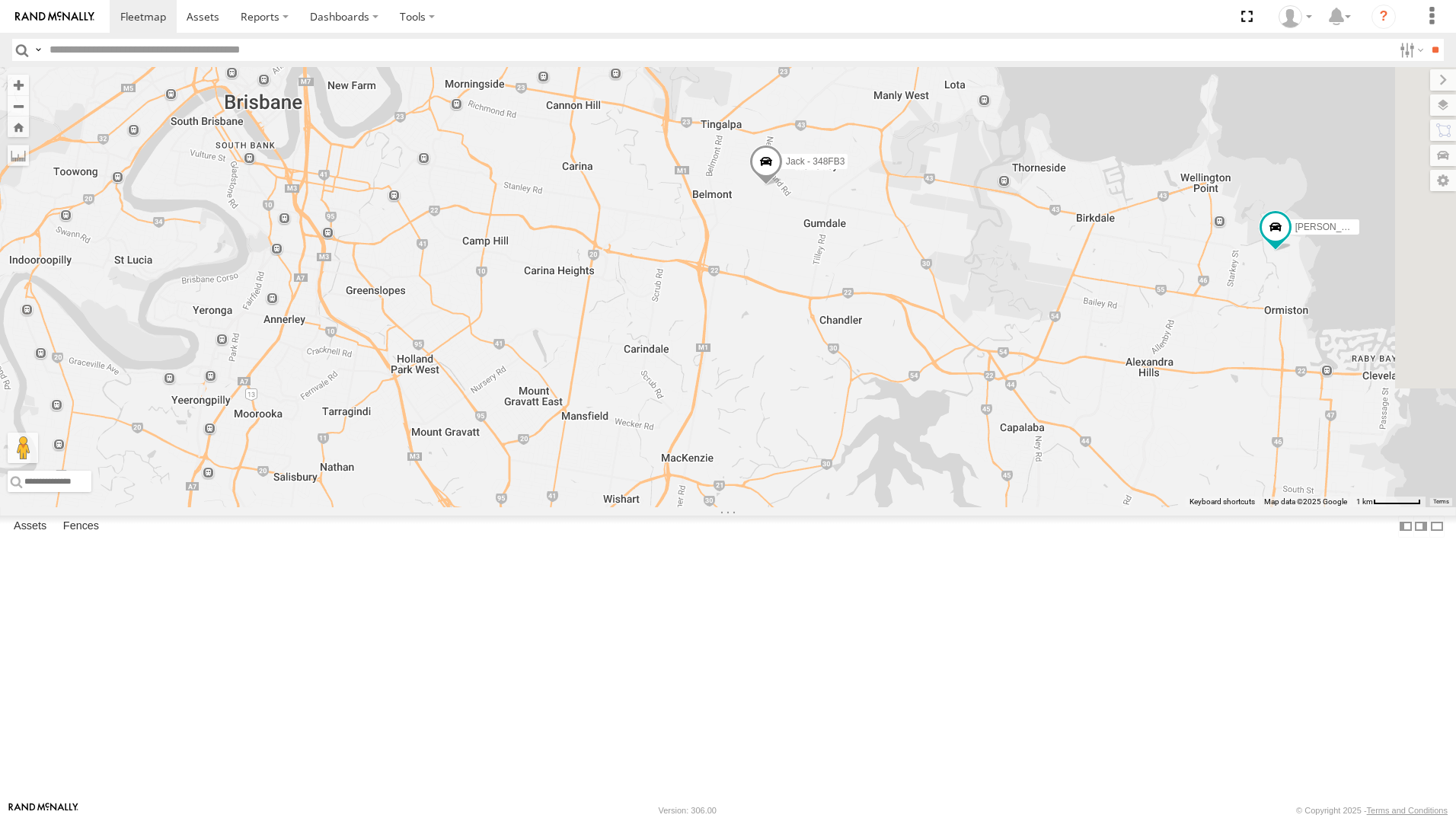
drag, startPoint x: 78, startPoint y: 129, endPoint x: 388, endPoint y: 154, distance: 311.0
click at [0, 0] on div "[PERSON_NAME]" at bounding box center [0, 0] width 0 height 0
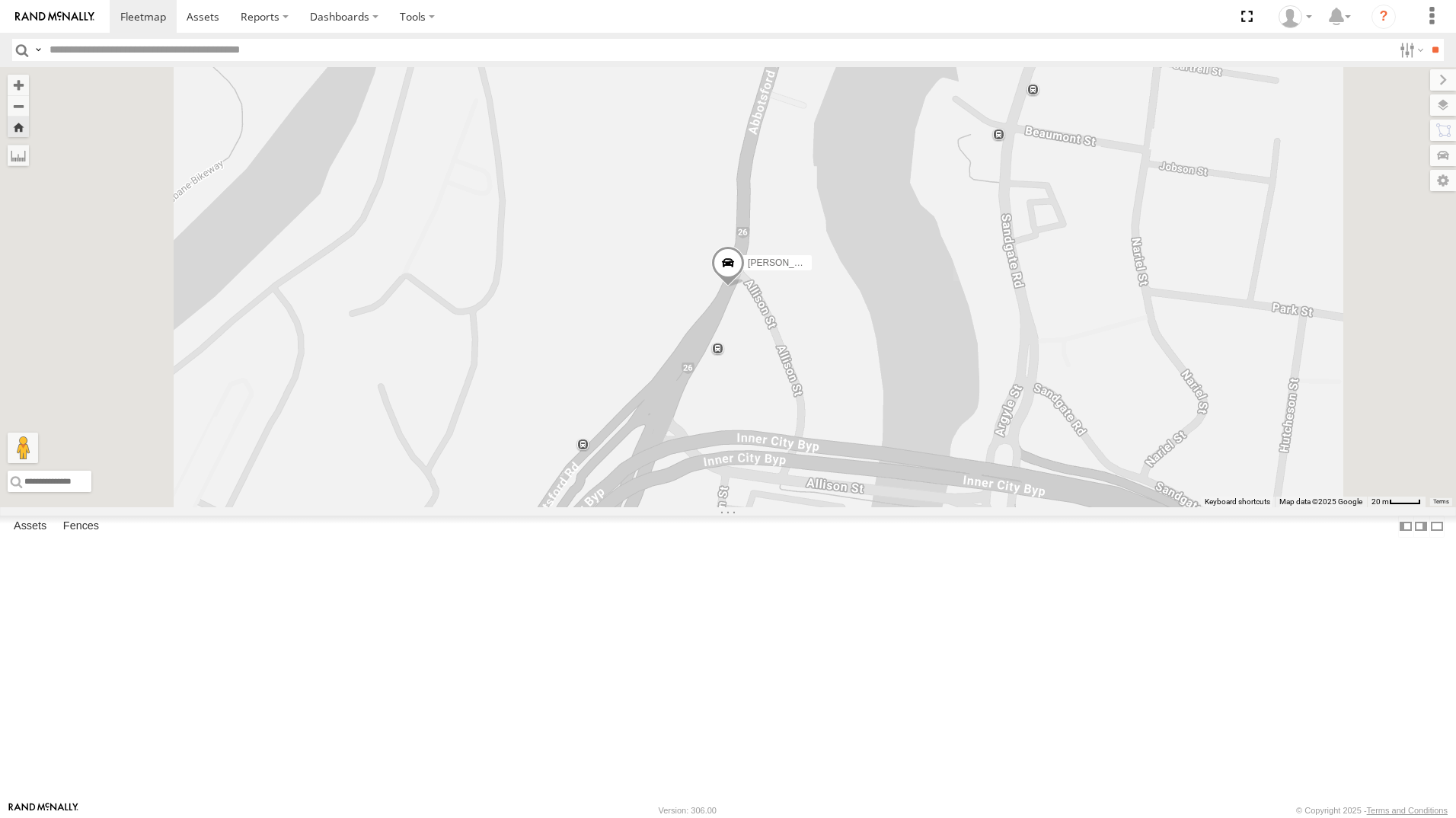
click at [745, 287] on span at bounding box center [728, 267] width 34 height 41
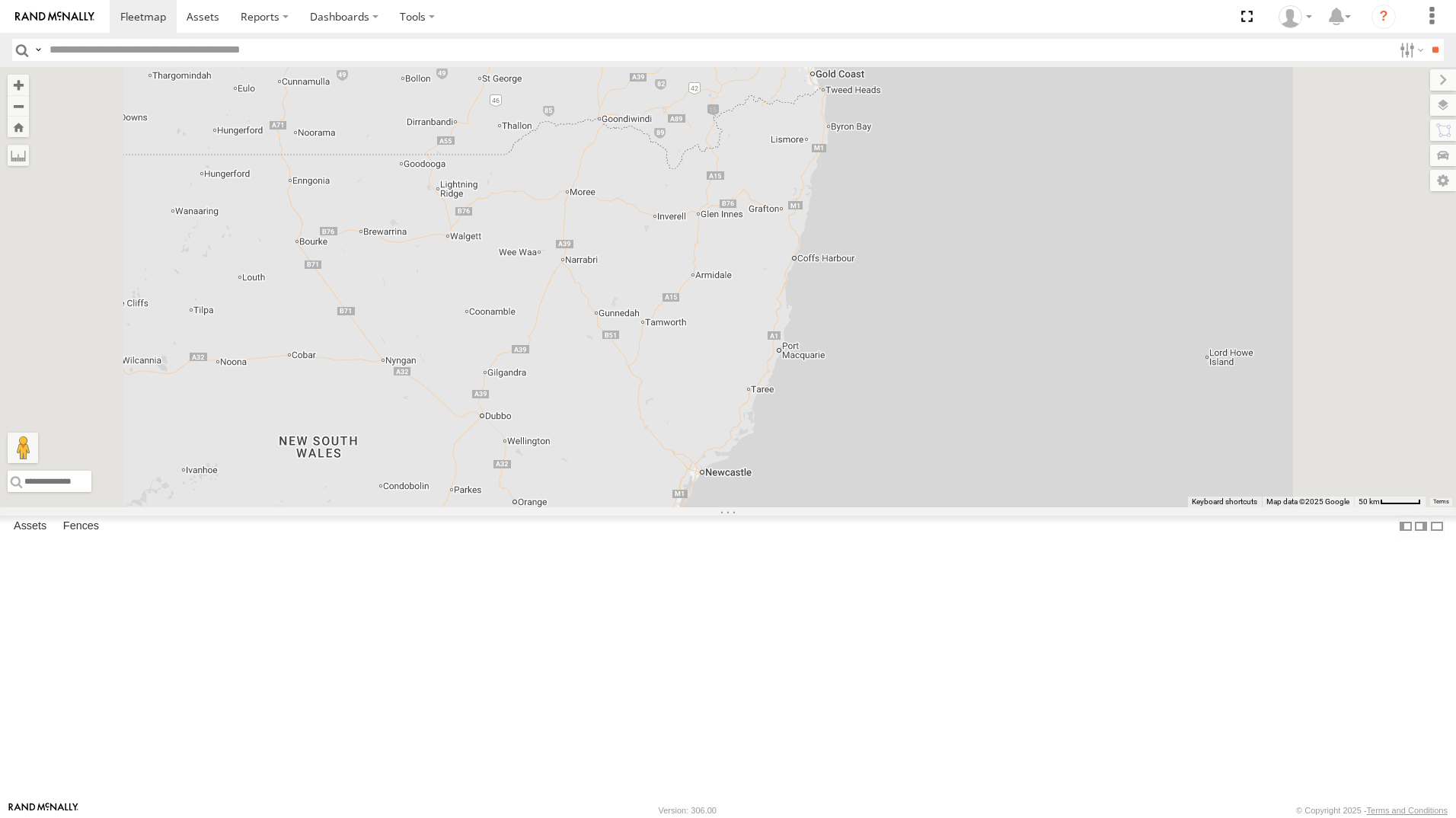
drag, startPoint x: 123, startPoint y: 170, endPoint x: 169, endPoint y: 180, distance: 47.1
click at [0, 0] on div "[PERSON_NAME]" at bounding box center [0, 0] width 0 height 0
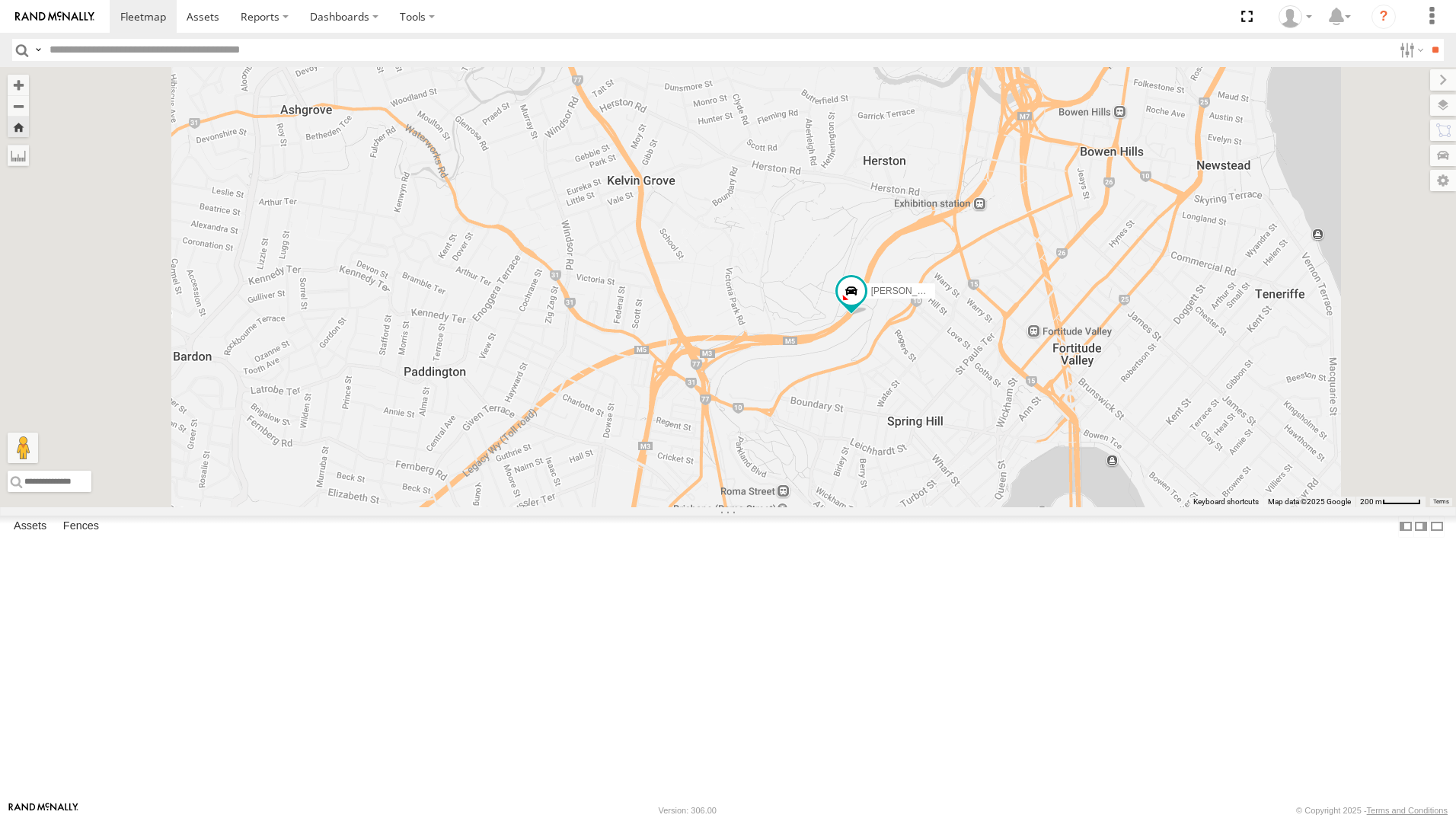
drag, startPoint x: 1042, startPoint y: 533, endPoint x: 1099, endPoint y: 479, distance: 78.5
click at [1099, 479] on div "[PERSON_NAME]" at bounding box center [728, 287] width 1456 height 440
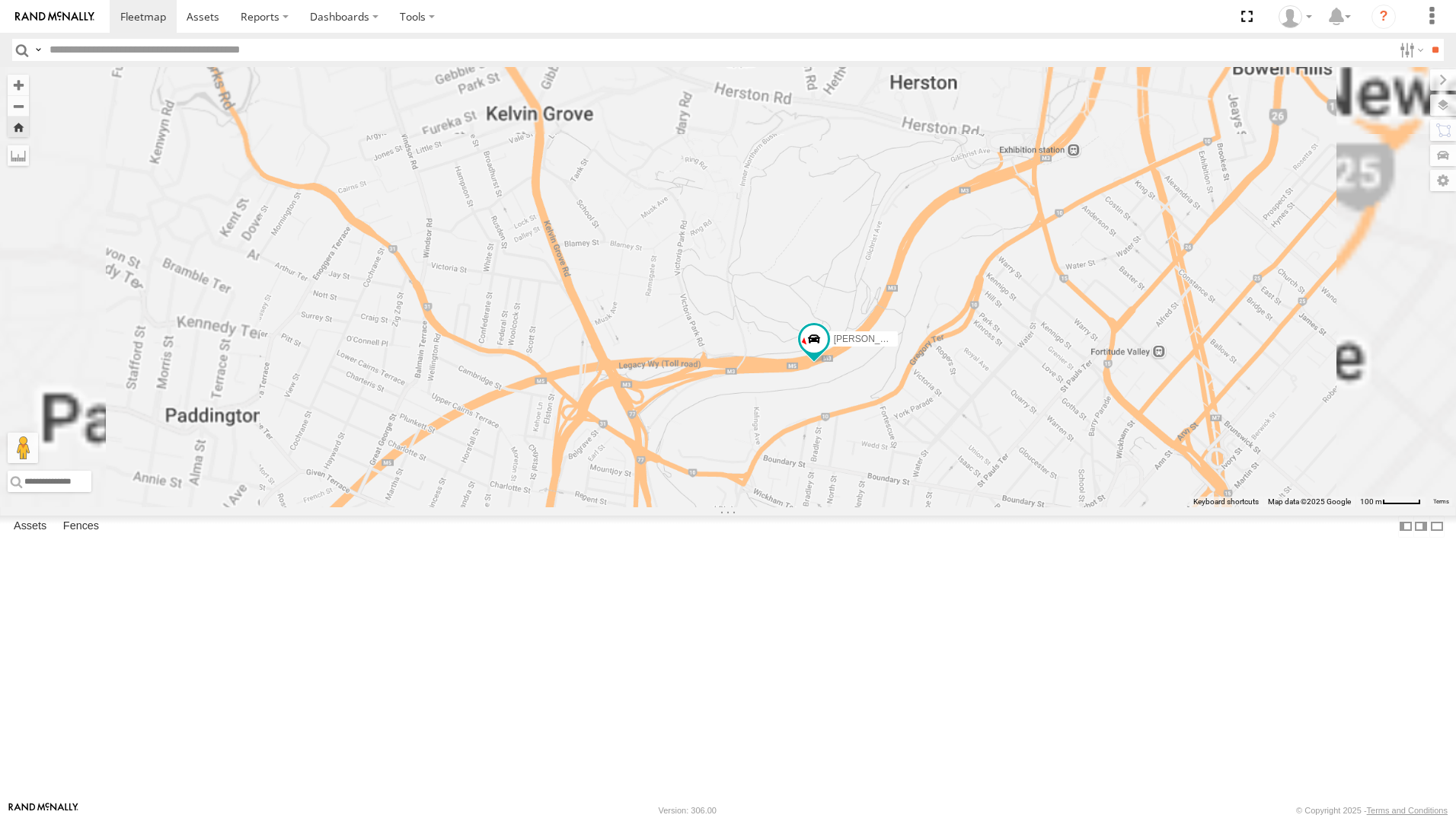
drag, startPoint x: 1041, startPoint y: 528, endPoint x: 1061, endPoint y: 674, distance: 147.4
click at [1061, 507] on div "[PERSON_NAME]" at bounding box center [728, 287] width 1456 height 440
